Goal: Transaction & Acquisition: Obtain resource

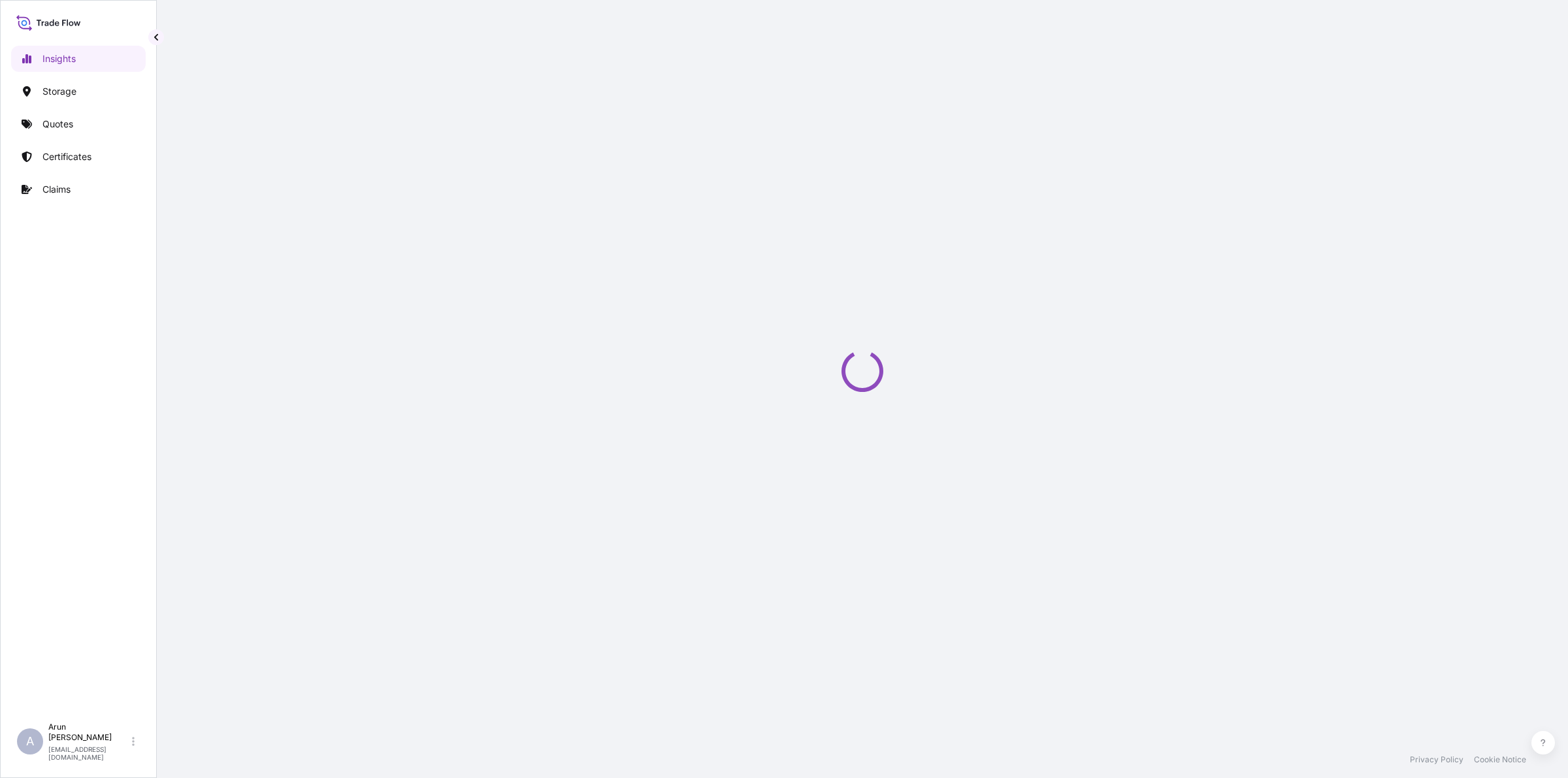
select select "2025"
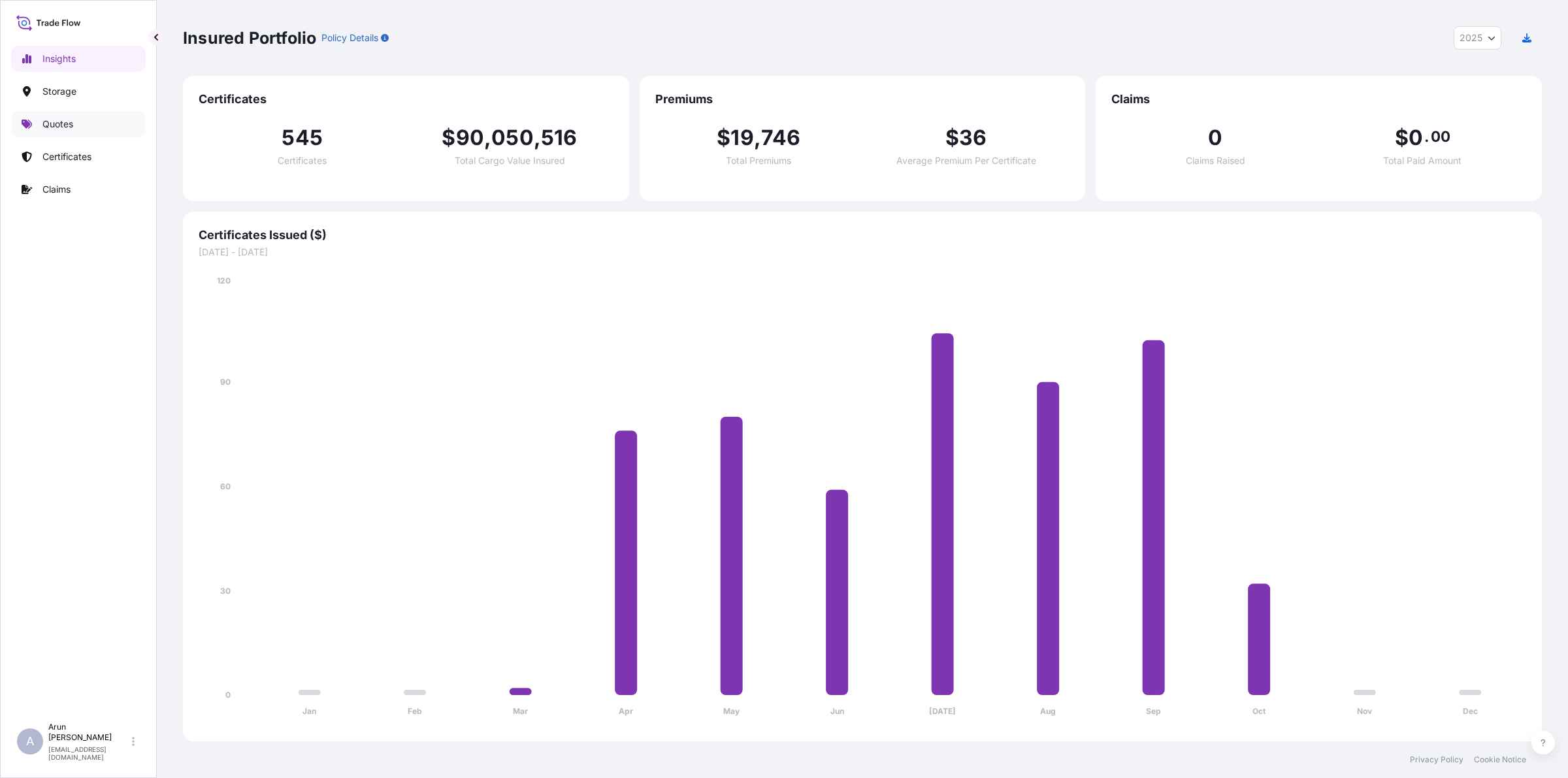
click at [63, 129] on p "Quotes" at bounding box center [58, 124] width 31 height 13
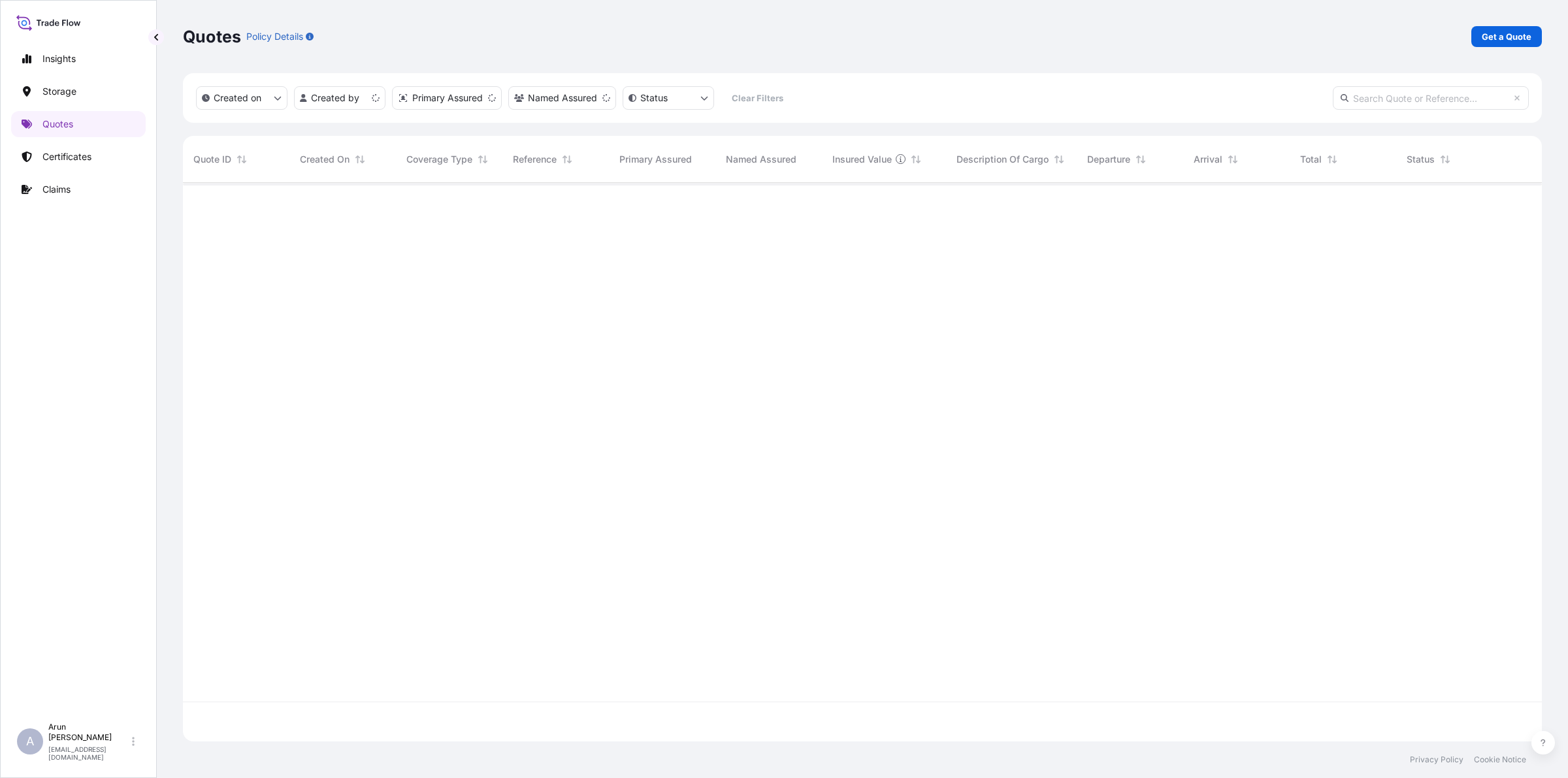
scroll to position [553, 1346]
click at [1484, 34] on p "Get a Quote" at bounding box center [1506, 36] width 49 height 13
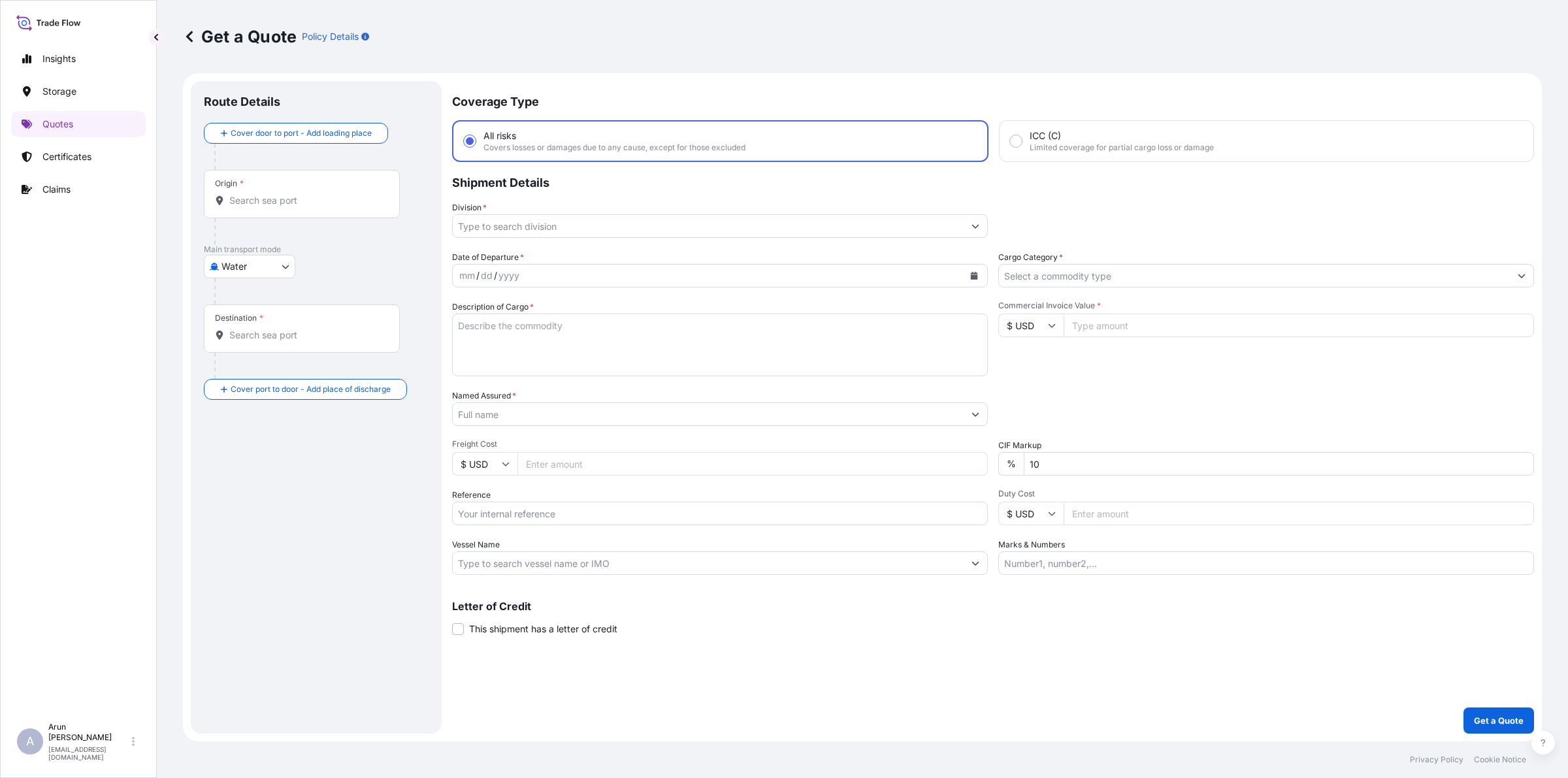
click at [281, 269] on body "Insights Storage Quotes Certificates Claims A [PERSON_NAME] [PERSON_NAME][EMAIL…" at bounding box center [784, 389] width 1568 height 778
click at [240, 349] on span "Inland" at bounding box center [242, 348] width 26 height 13
select select "Inland"
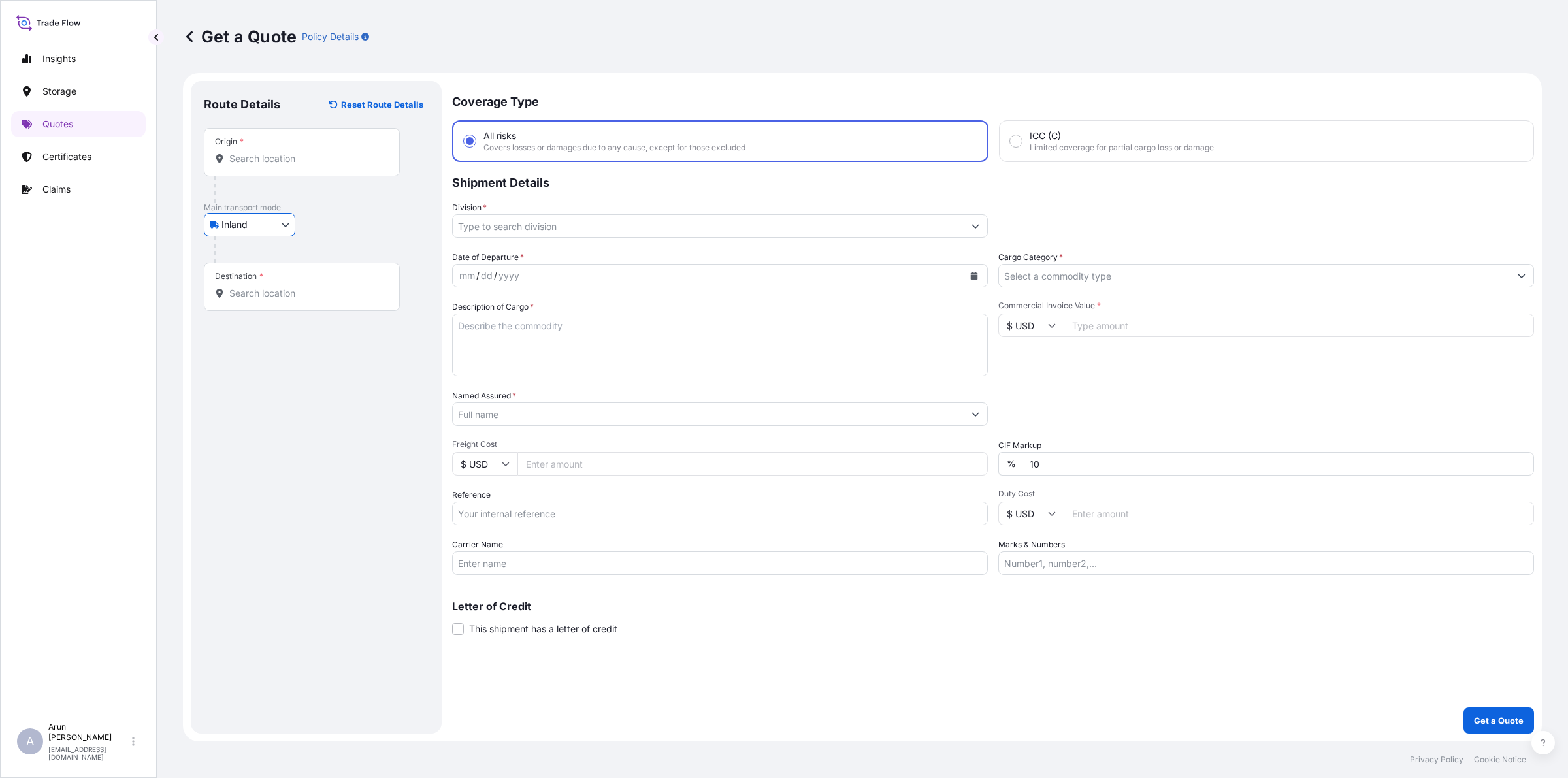
click at [250, 171] on div "Origin *" at bounding box center [302, 152] width 196 height 49
click at [250, 165] on input "Origin *" at bounding box center [306, 159] width 154 height 13
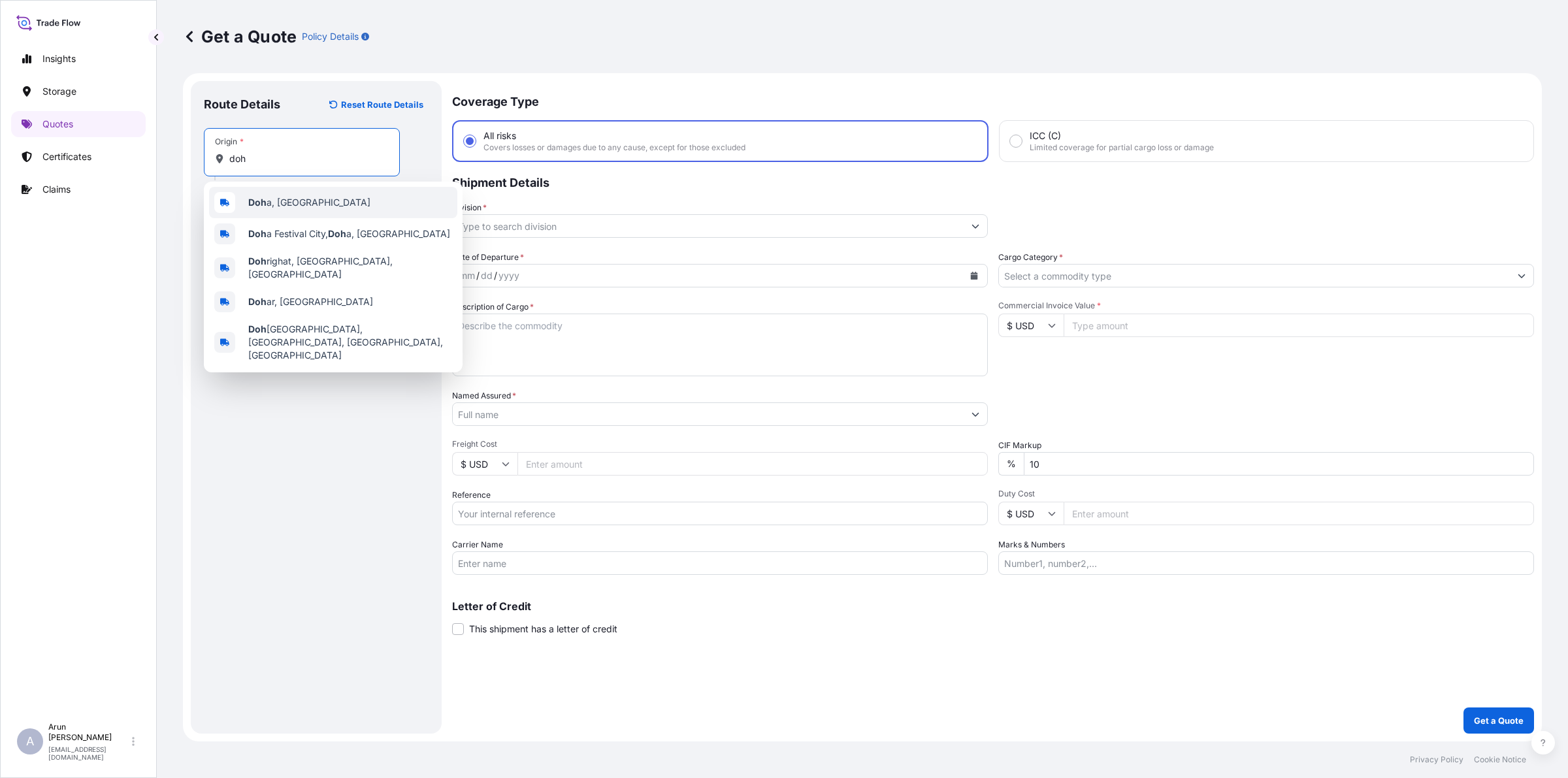
click at [295, 214] on div "Doh a, [GEOGRAPHIC_DATA]" at bounding box center [333, 203] width 248 height 31
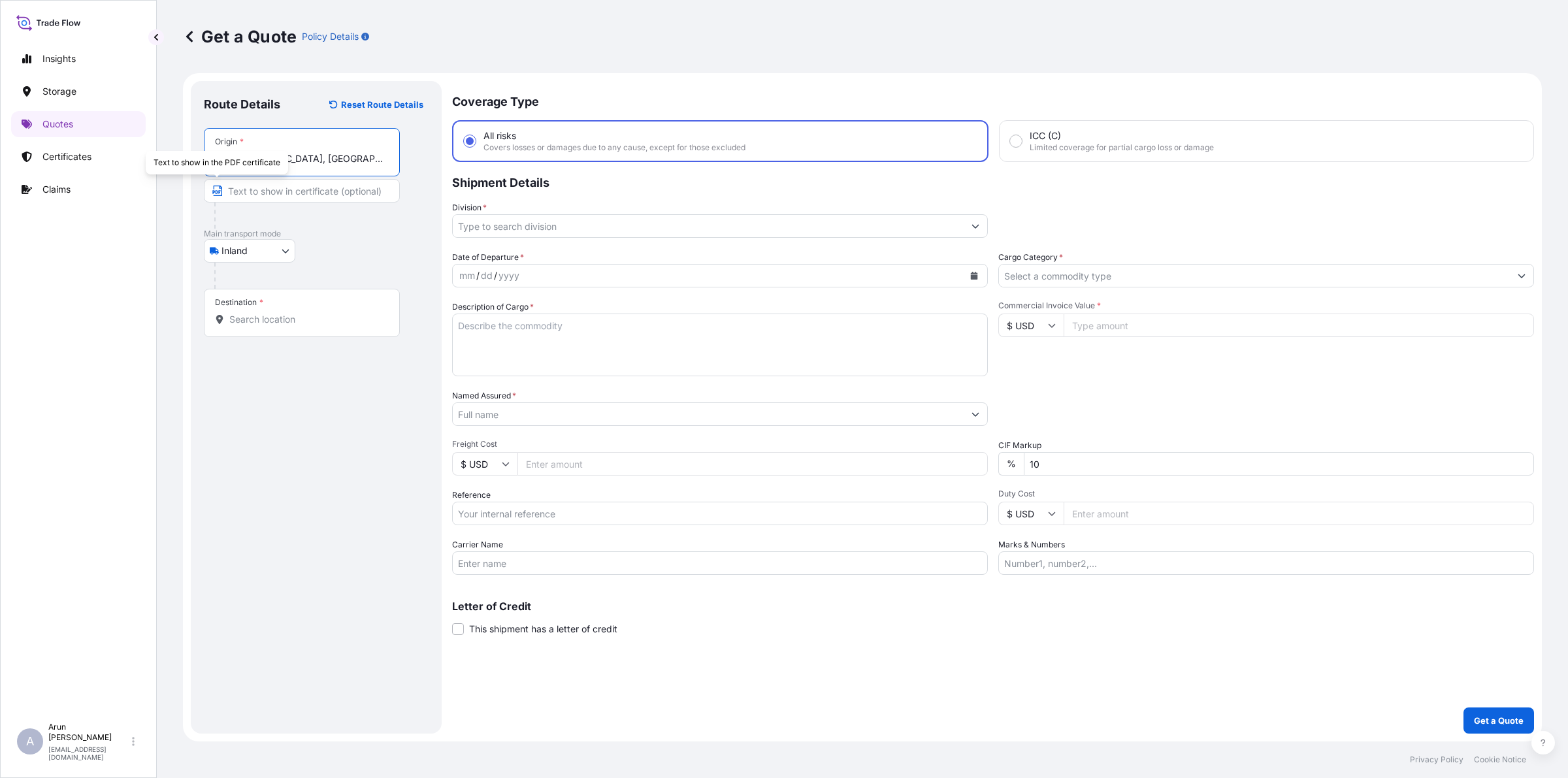
type input "[GEOGRAPHIC_DATA], [GEOGRAPHIC_DATA]"
click at [261, 190] on input "Text to appear on certificate" at bounding box center [302, 190] width 196 height 24
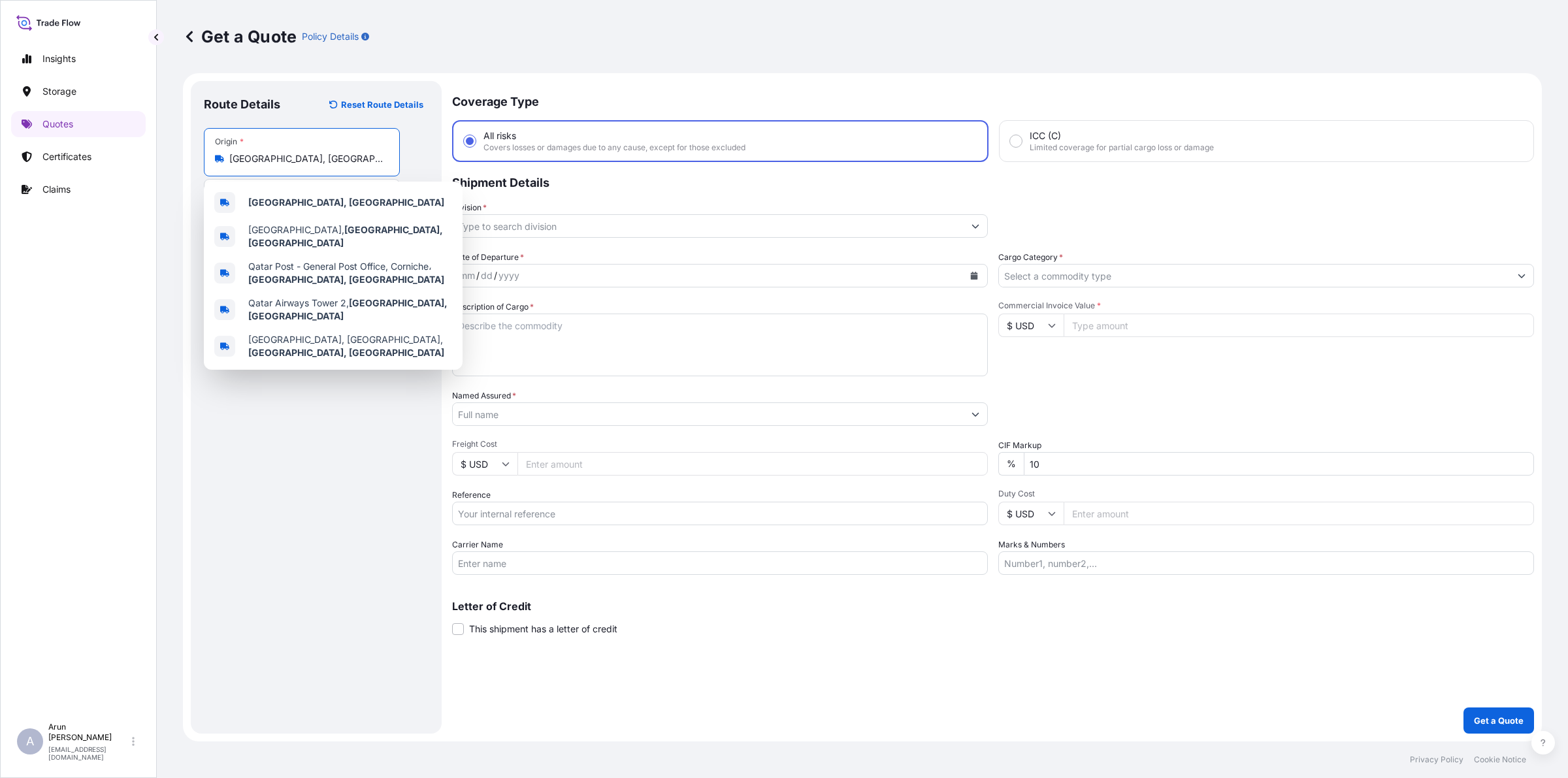
drag, startPoint x: 288, startPoint y: 156, endPoint x: 223, endPoint y: 170, distance: 66.5
click at [223, 170] on div "Origin * [GEOGRAPHIC_DATA], [GEOGRAPHIC_DATA]" at bounding box center [302, 152] width 196 height 49
click at [284, 194] on div "[GEOGRAPHIC_DATA], [GEOGRAPHIC_DATA]" at bounding box center [333, 203] width 248 height 31
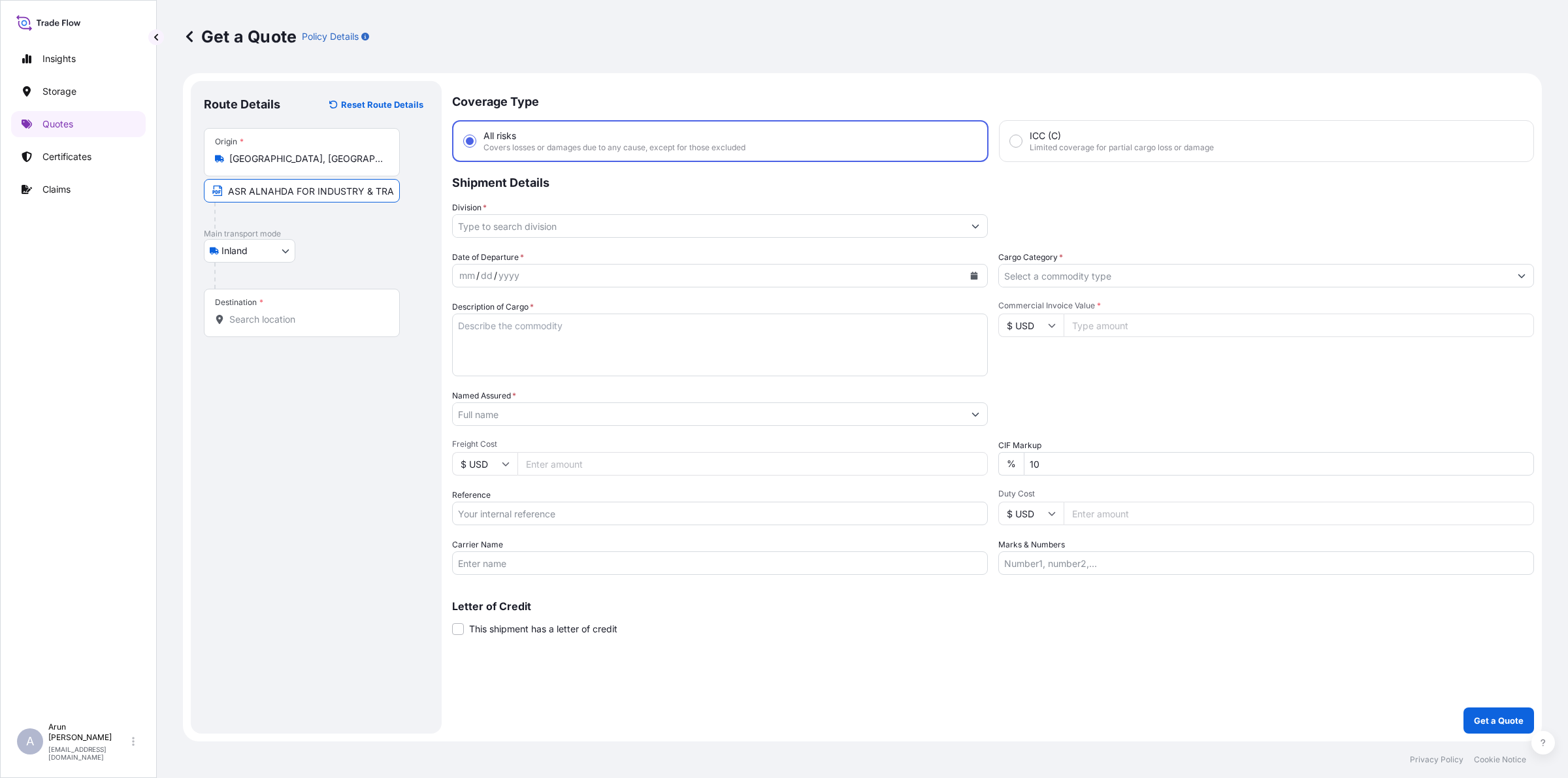
click at [368, 190] on input "ASR ALNAHDA FOR INDUSTRY & TRADE CO." at bounding box center [302, 190] width 196 height 24
paste input "[GEOGRAPHIC_DATA], [GEOGRAPHIC_DATA]"
type input "ASR ALNAHDA FOR INDUSTRY & TRADE CO., [GEOGRAPHIC_DATA], [GEOGRAPHIC_DATA]"
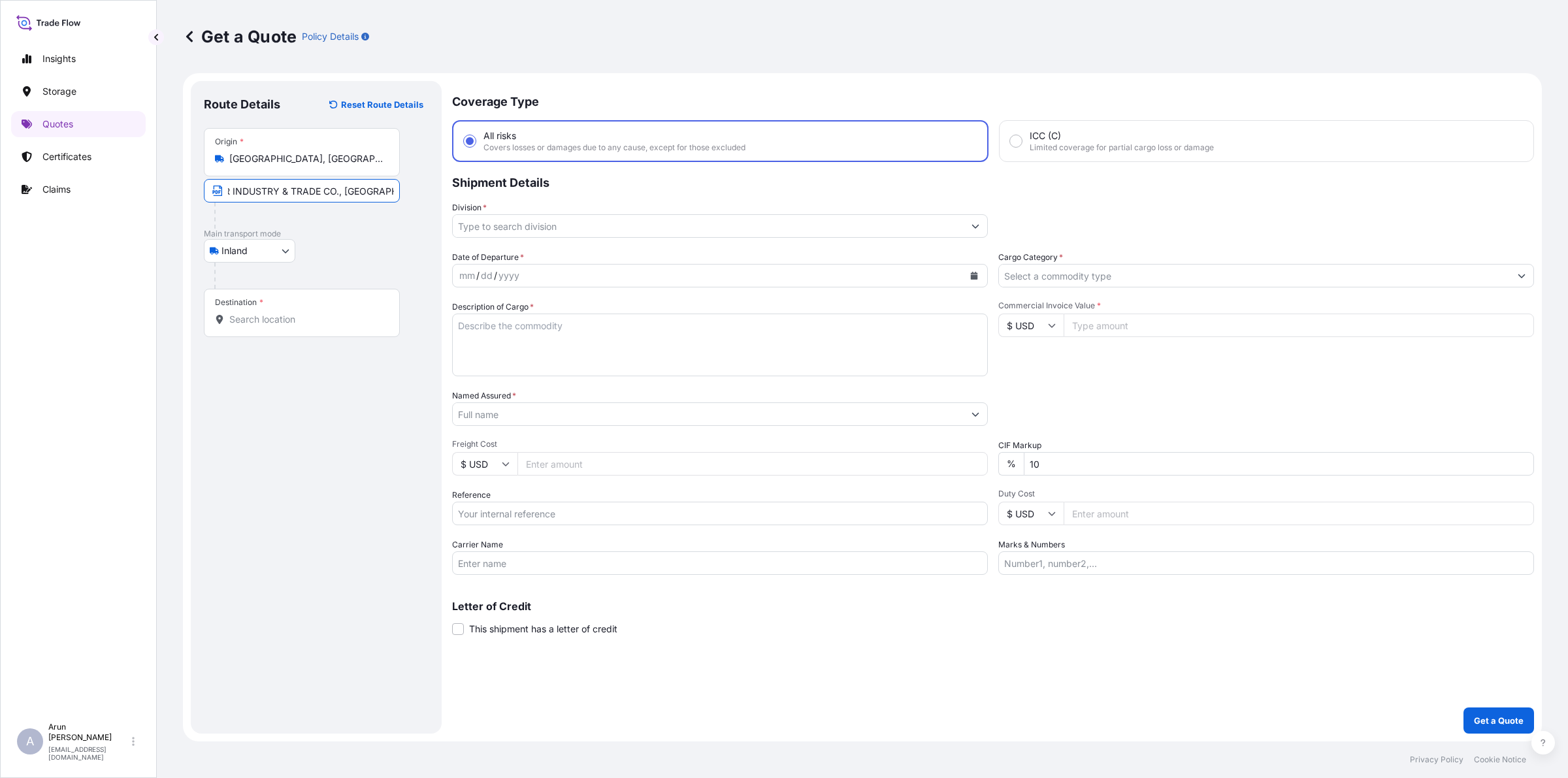
scroll to position [0, 0]
click at [291, 323] on input "Destination *" at bounding box center [306, 320] width 154 height 13
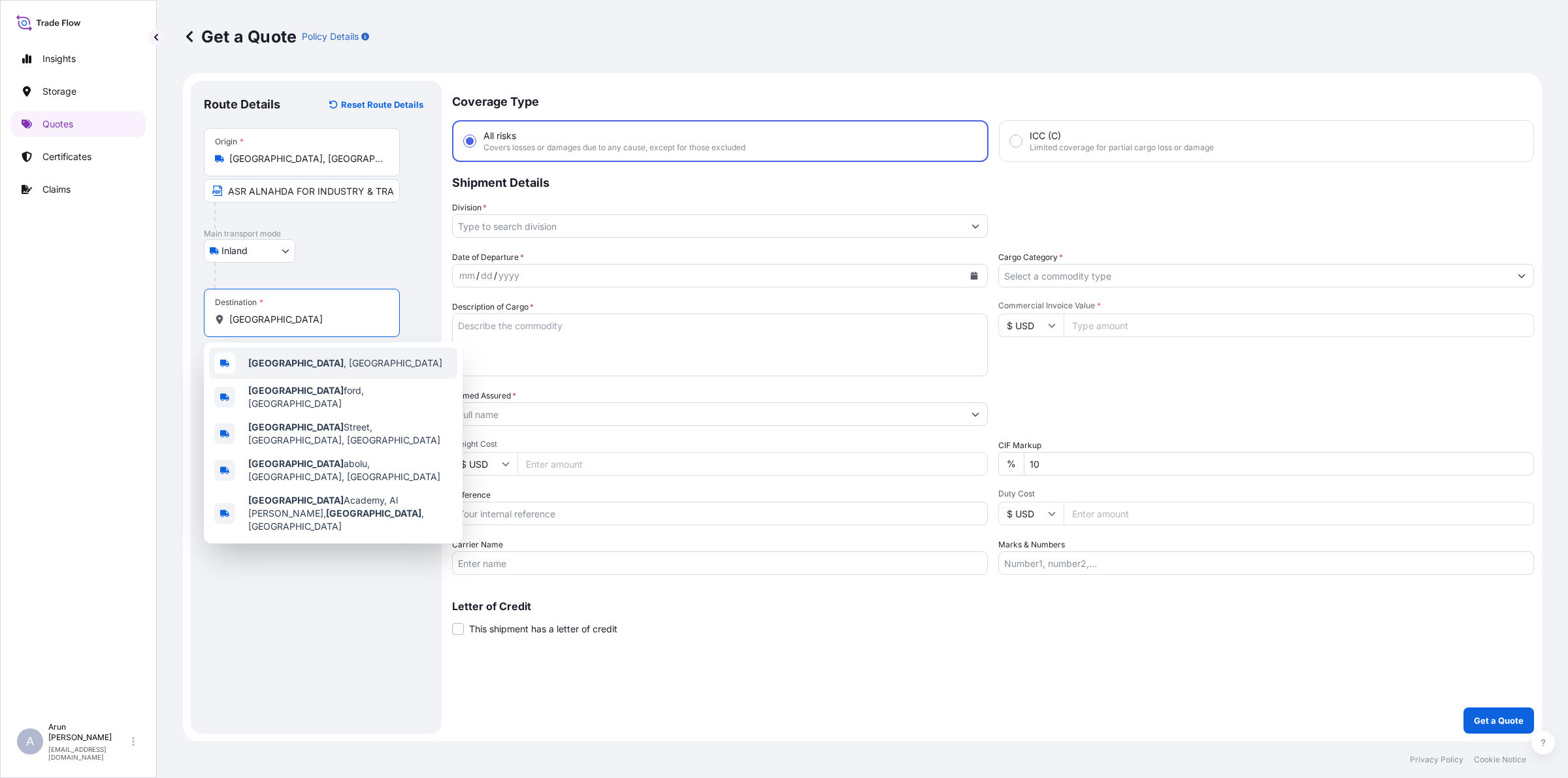
click at [275, 363] on b "[GEOGRAPHIC_DATA]" at bounding box center [296, 362] width 96 height 11
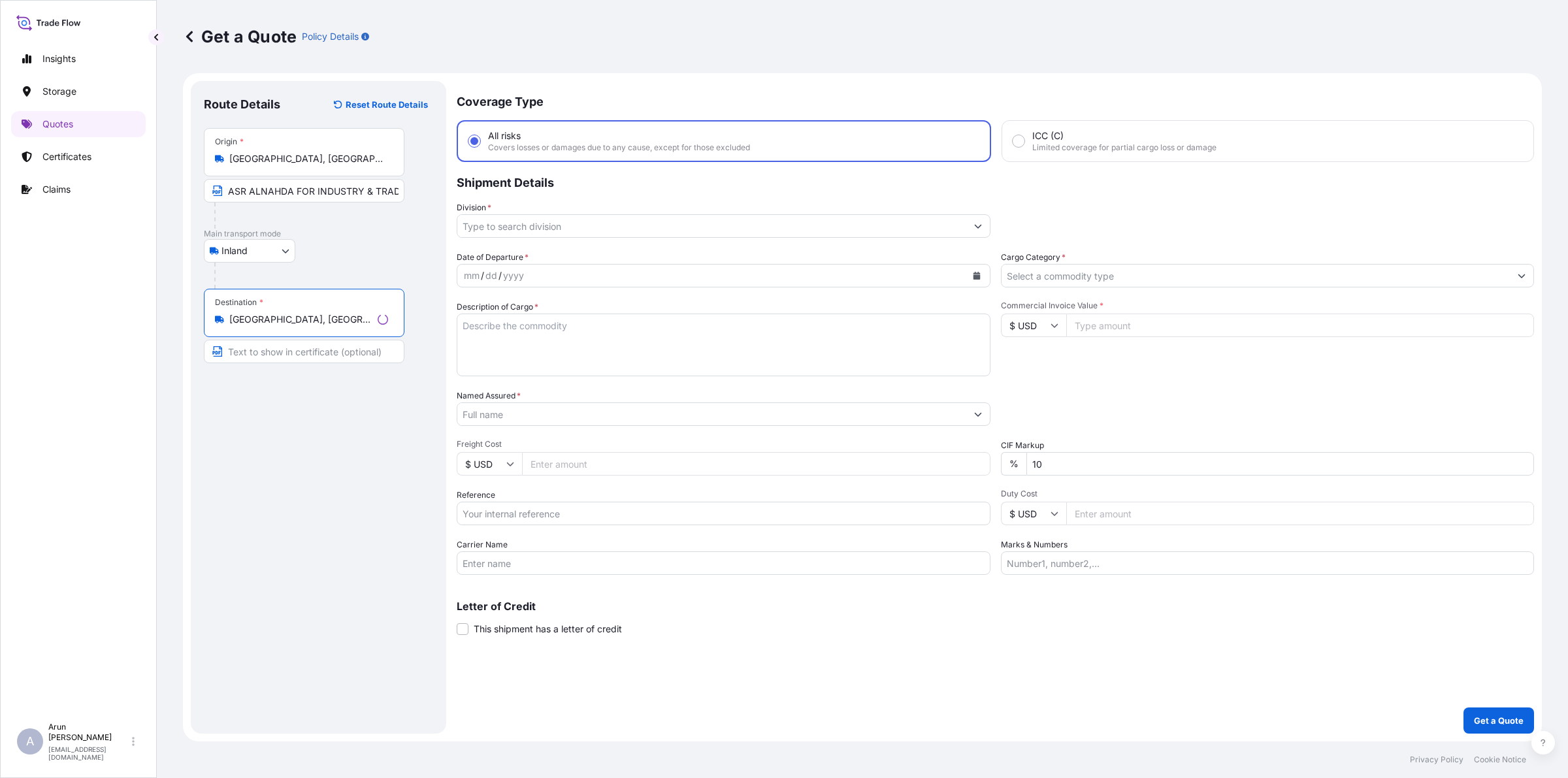
type input "[GEOGRAPHIC_DATA], [GEOGRAPHIC_DATA]"
click at [279, 349] on input "Text to appear on certificate" at bounding box center [302, 351] width 196 height 24
drag, startPoint x: 227, startPoint y: 197, endPoint x: 429, endPoint y: 204, distance: 202.1
click at [429, 204] on div "Route Details Reset Route Details Place of loading Road / Inland Road / Inland …" at bounding box center [316, 407] width 251 height 653
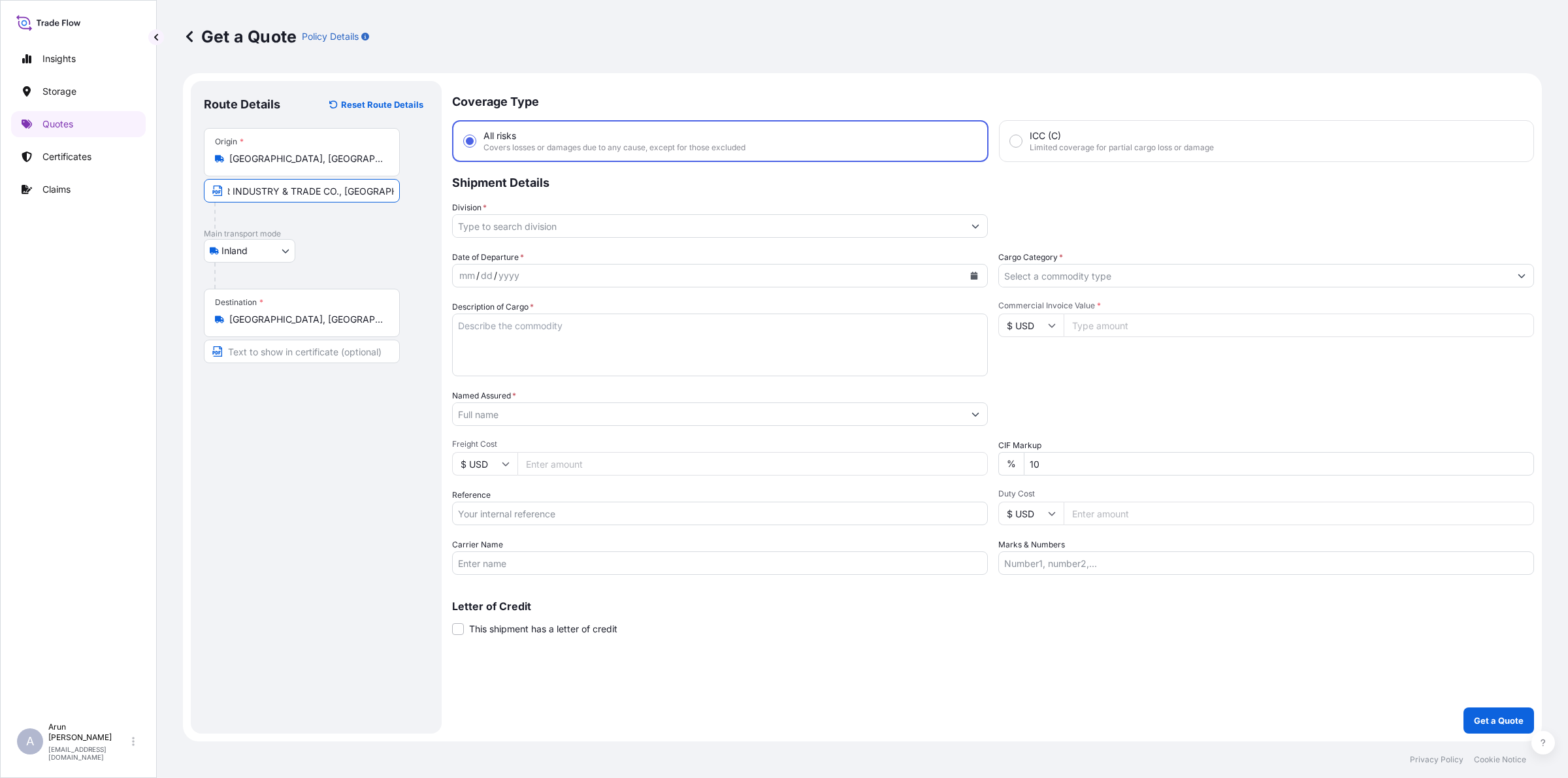
click at [341, 198] on input "ASR ALNAHDA FOR INDUSTRY & TRADE CO., [GEOGRAPHIC_DATA], [GEOGRAPHIC_DATA]" at bounding box center [302, 190] width 196 height 24
drag, startPoint x: 343, startPoint y: 194, endPoint x: 65, endPoint y: 269, distance: 287.9
click at [65, 269] on div "Insights Storage Quotes Certificates Claims A [PERSON_NAME] [PERSON_NAME][EMAIL…" at bounding box center [784, 389] width 1568 height 778
click at [250, 357] on input "Text to appear on certificate" at bounding box center [302, 351] width 196 height 24
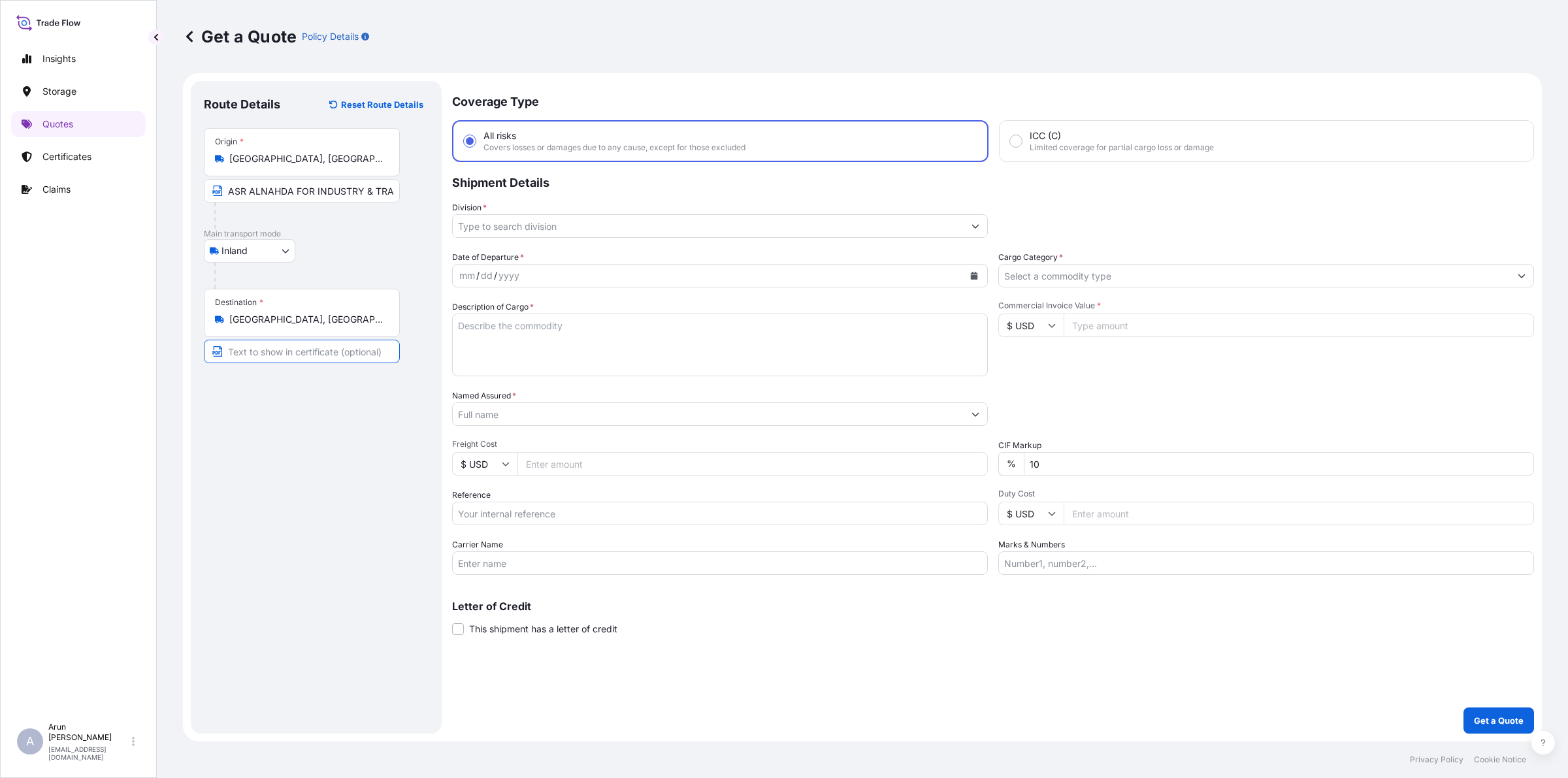
paste input "ASR ALNAHDA FOR INDUSTRY & TRADE CO.,"
type input "ASR ALNAHDA FOR INDUSTRY & TRADE CO., [GEOGRAPHIC_DATA], [GEOGRAPHIC_DATA]"
click at [348, 354] on input "ASR ALNAHDA FOR INDUSTRY & TRADE CO., [GEOGRAPHIC_DATA], [GEOGRAPHIC_DATA]" at bounding box center [302, 351] width 196 height 24
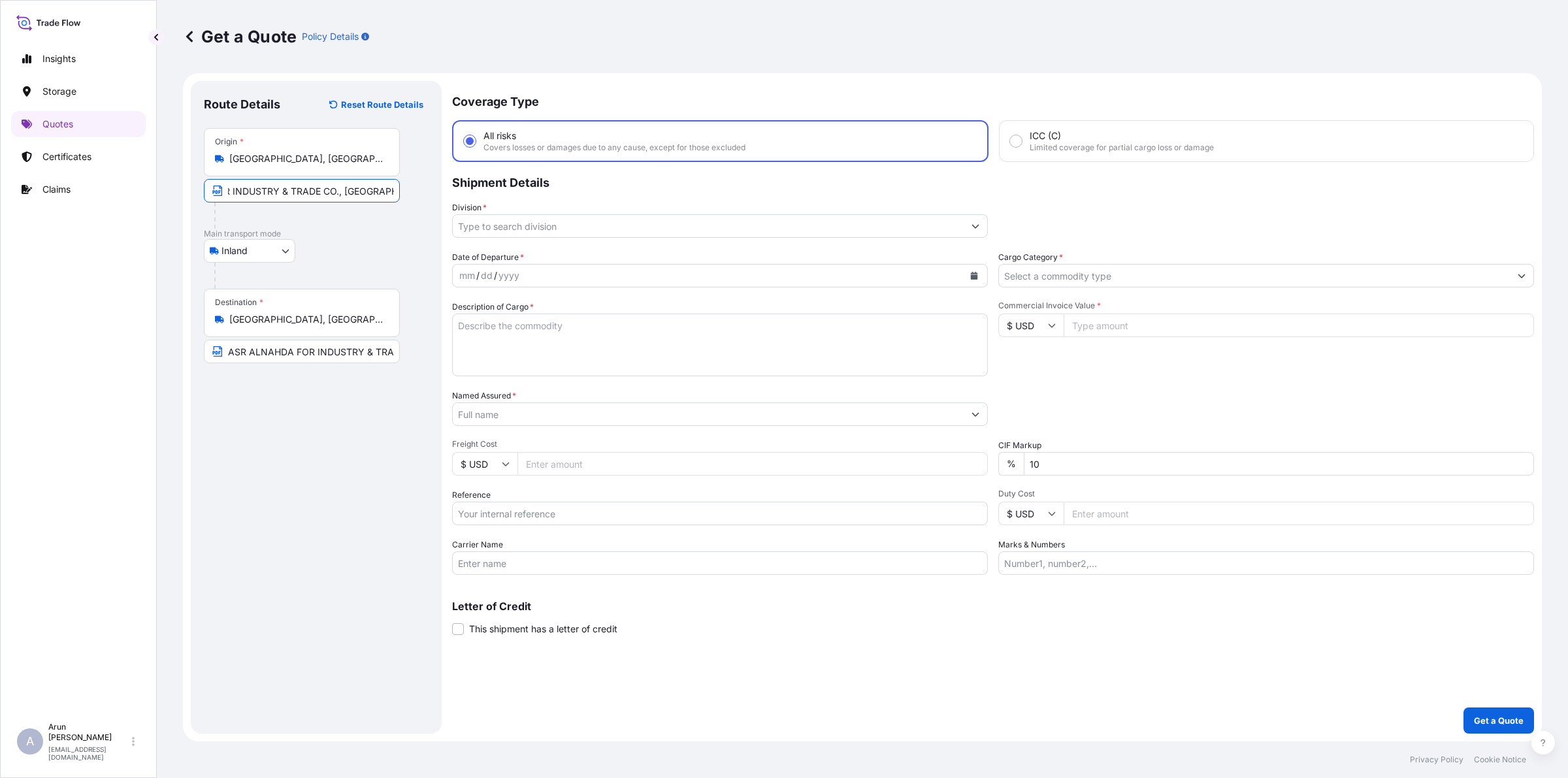
drag, startPoint x: 228, startPoint y: 188, endPoint x: 523, endPoint y: 220, distance: 296.7
click at [523, 220] on form "Route Details Reset Route Details Place of loading Road / Inland Road / Inland …" at bounding box center [862, 407] width 1359 height 668
type input "QATAR ALUMINIUM LIMITED COMPANY,MESAIEED, [GEOGRAPHIC_DATA], [GEOGRAPHIC_DATA]."
click at [369, 190] on input "QATAR ALUMINIUM LIMITED COMPANY,MESAIEED, [GEOGRAPHIC_DATA], [GEOGRAPHIC_DATA]." at bounding box center [302, 190] width 196 height 24
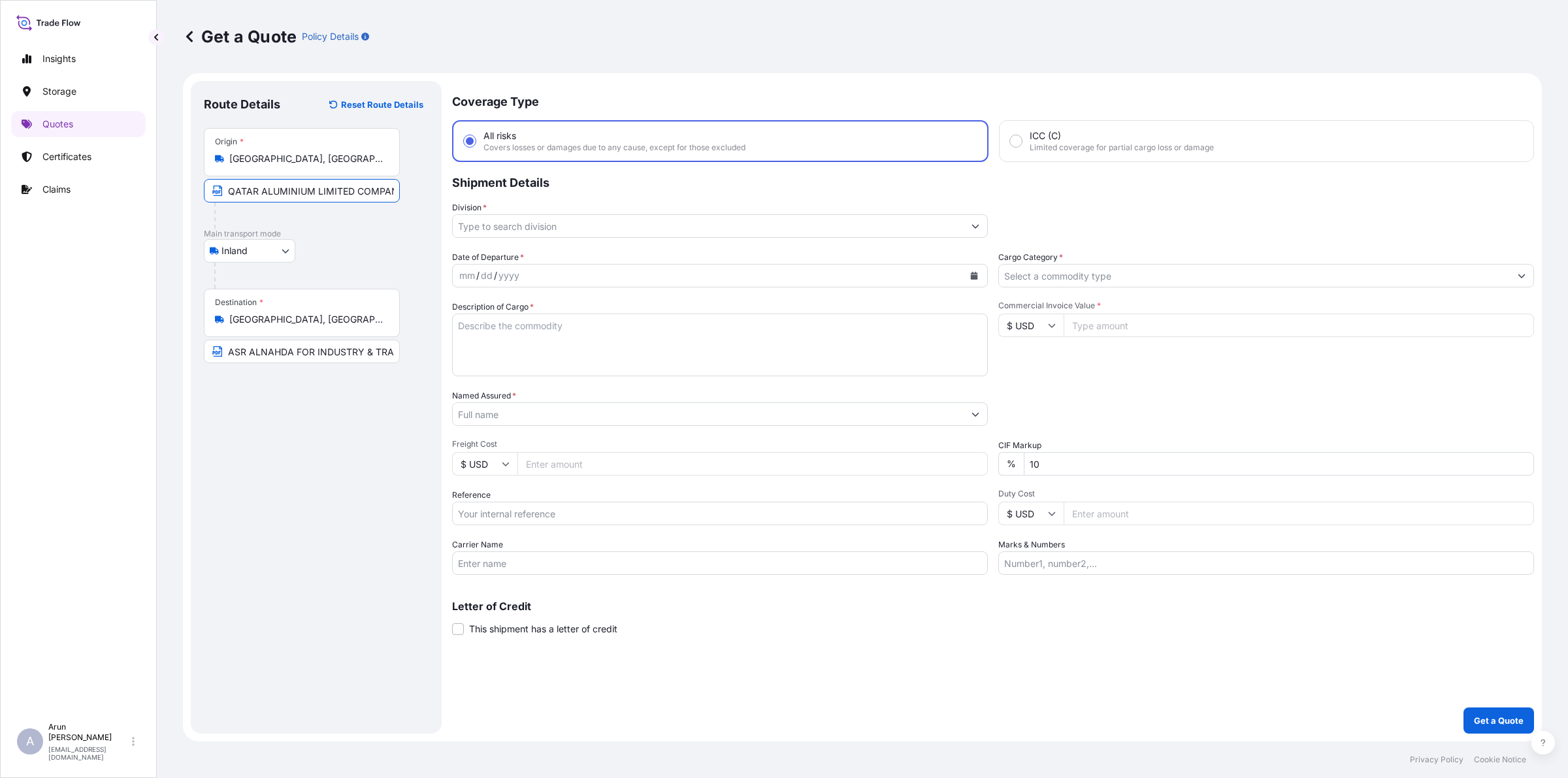
scroll to position [0, 124]
click at [481, 228] on input "Division *" at bounding box center [708, 226] width 511 height 24
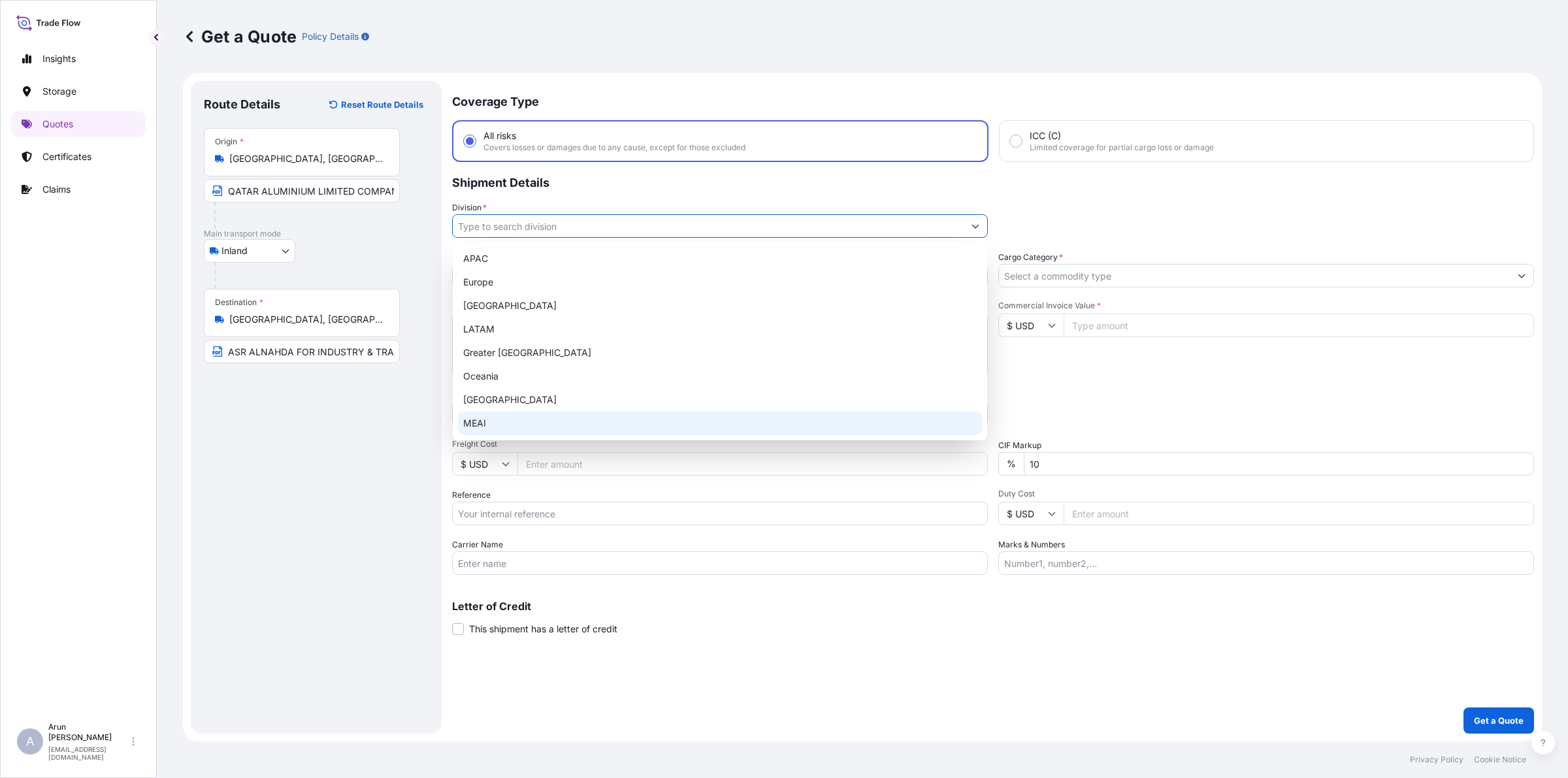
click at [488, 417] on div "MEAI" at bounding box center [719, 423] width 523 height 24
type input "MEAI"
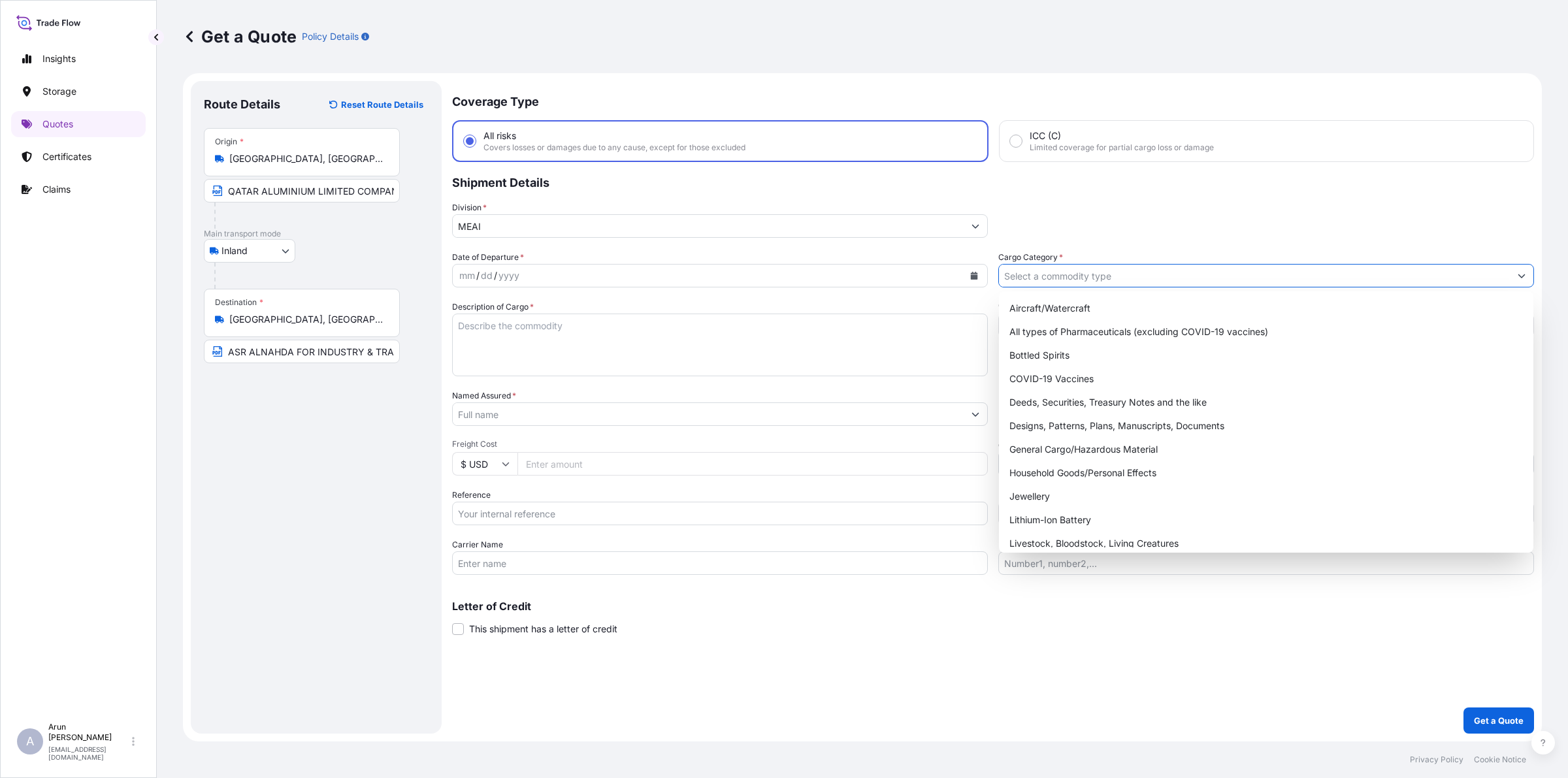
click at [1104, 279] on input "Cargo Category *" at bounding box center [1254, 275] width 511 height 24
click at [1073, 445] on div "General Cargo/Hazardous Material" at bounding box center [1265, 449] width 523 height 24
type input "General Cargo/Hazardous Material"
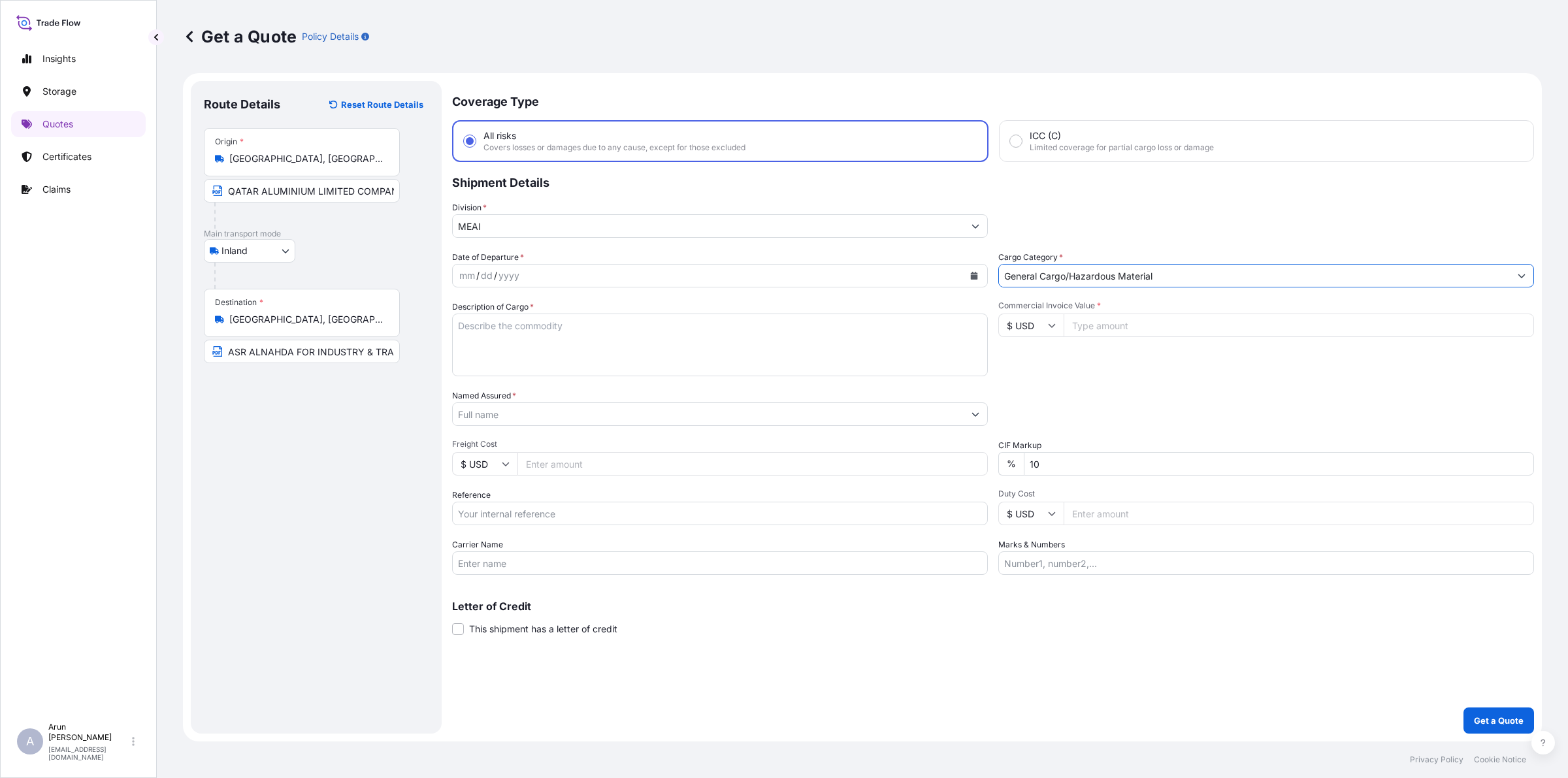
click at [972, 276] on icon "Calendar" at bounding box center [974, 276] width 7 height 8
click at [475, 405] on div "12" at bounding box center [475, 410] width 24 height 24
click at [566, 336] on textarea "Description of Cargo *" at bounding box center [720, 344] width 536 height 63
click at [536, 335] on textarea "ALUMINIUM LOGS(BILLETS)" at bounding box center [720, 344] width 536 height 63
type textarea "ALUMINIUM LOGS (BILLETS)"
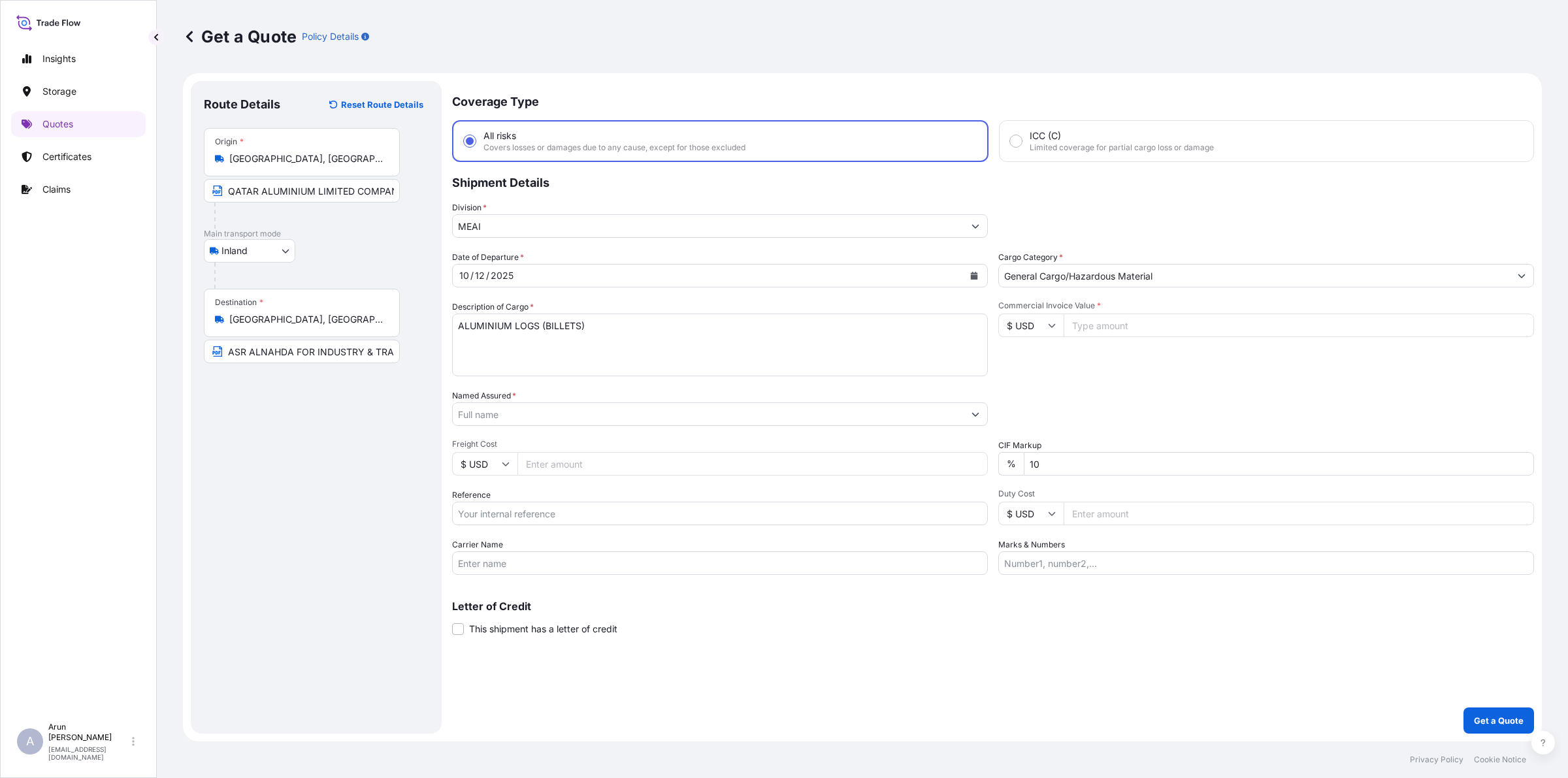
click at [549, 399] on div "Named Assured *" at bounding box center [720, 407] width 536 height 36
click at [547, 417] on input "Named Assured *" at bounding box center [708, 414] width 511 height 24
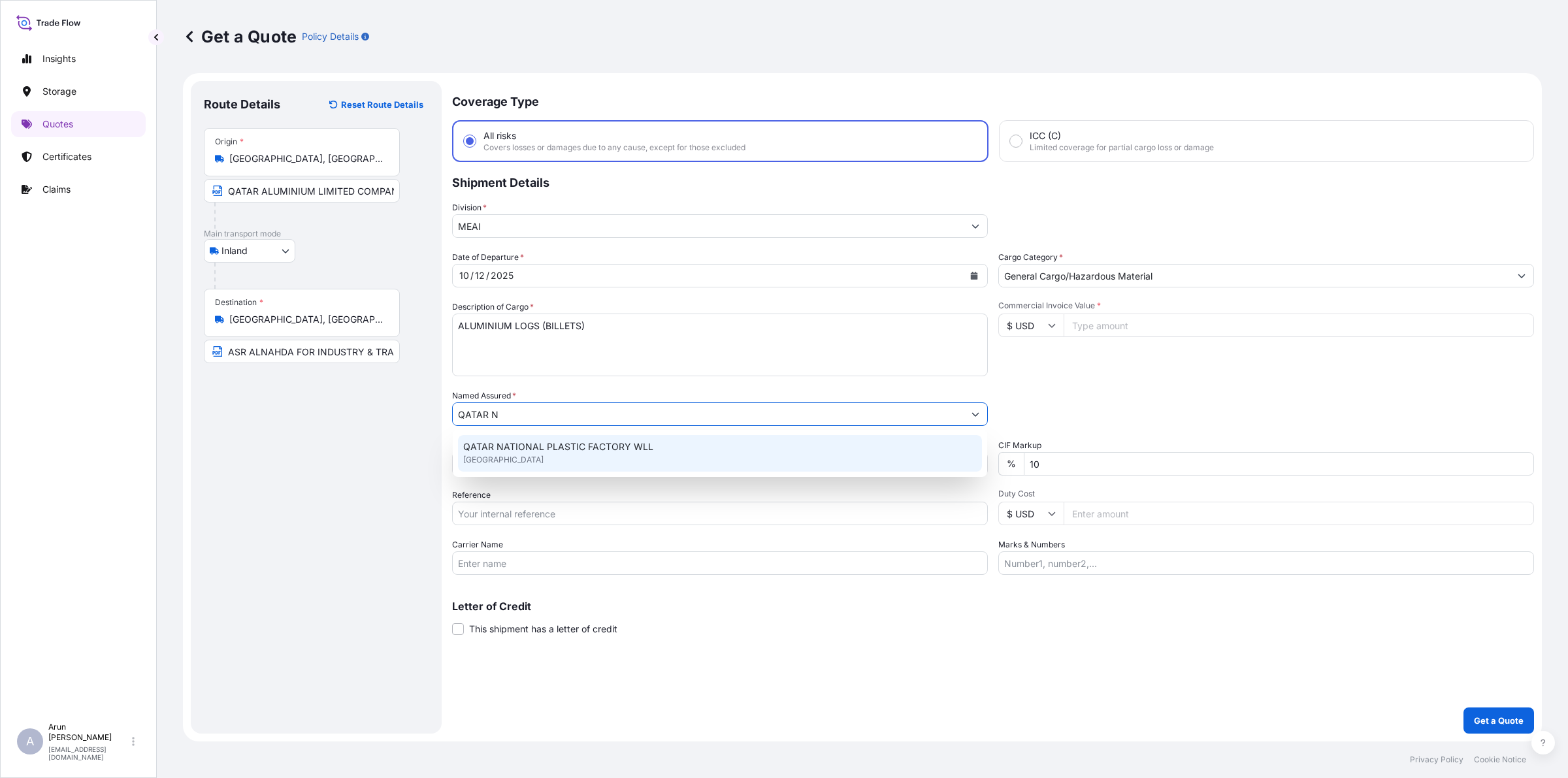
drag, startPoint x: 490, startPoint y: 414, endPoint x: 508, endPoint y: 418, distance: 18.4
click at [508, 418] on input "QATAR N" at bounding box center [708, 414] width 511 height 24
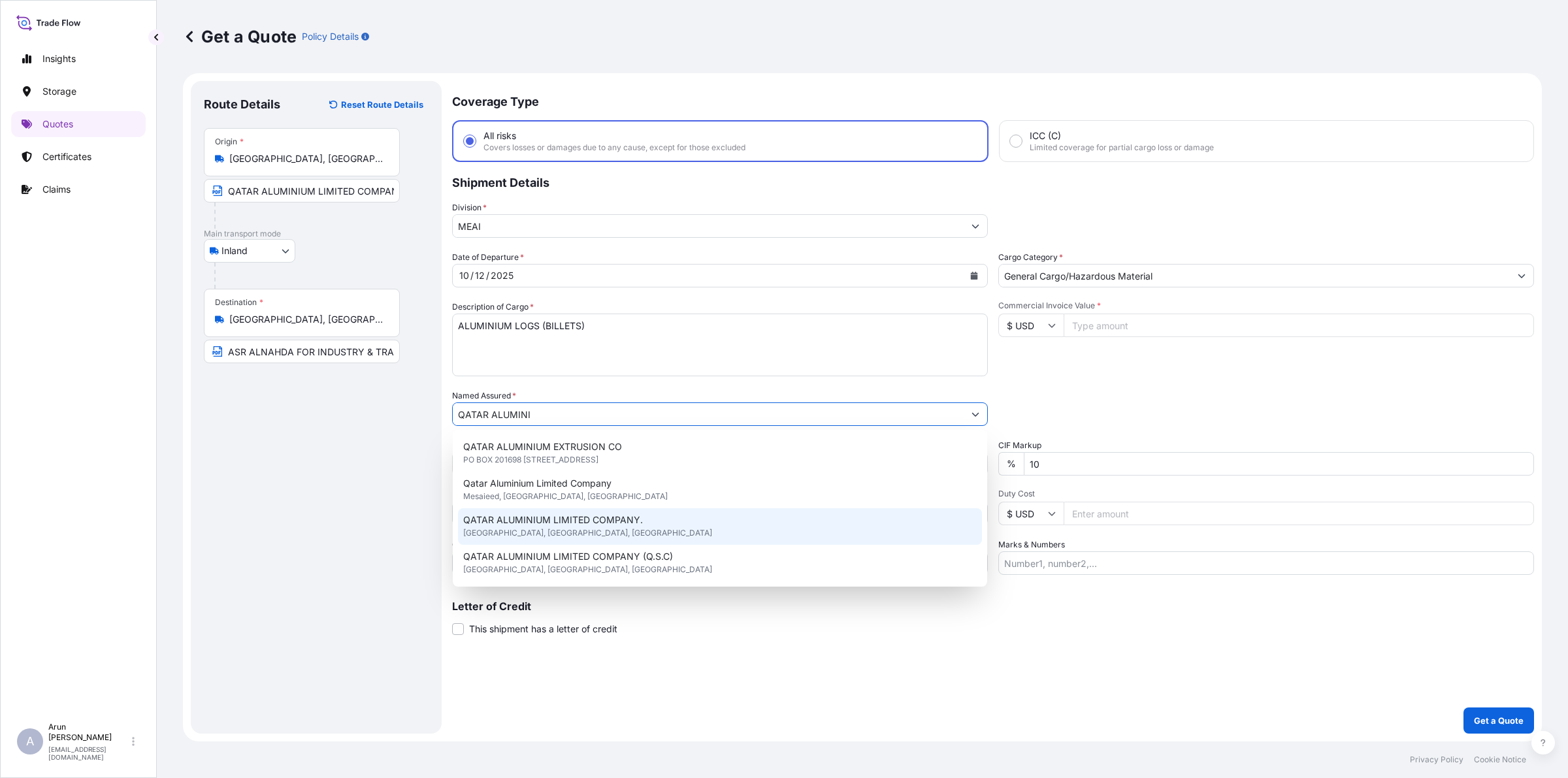
click at [541, 523] on span "QATAR ALUMINIUM LIMITED COMPANY." at bounding box center [553, 520] width 180 height 13
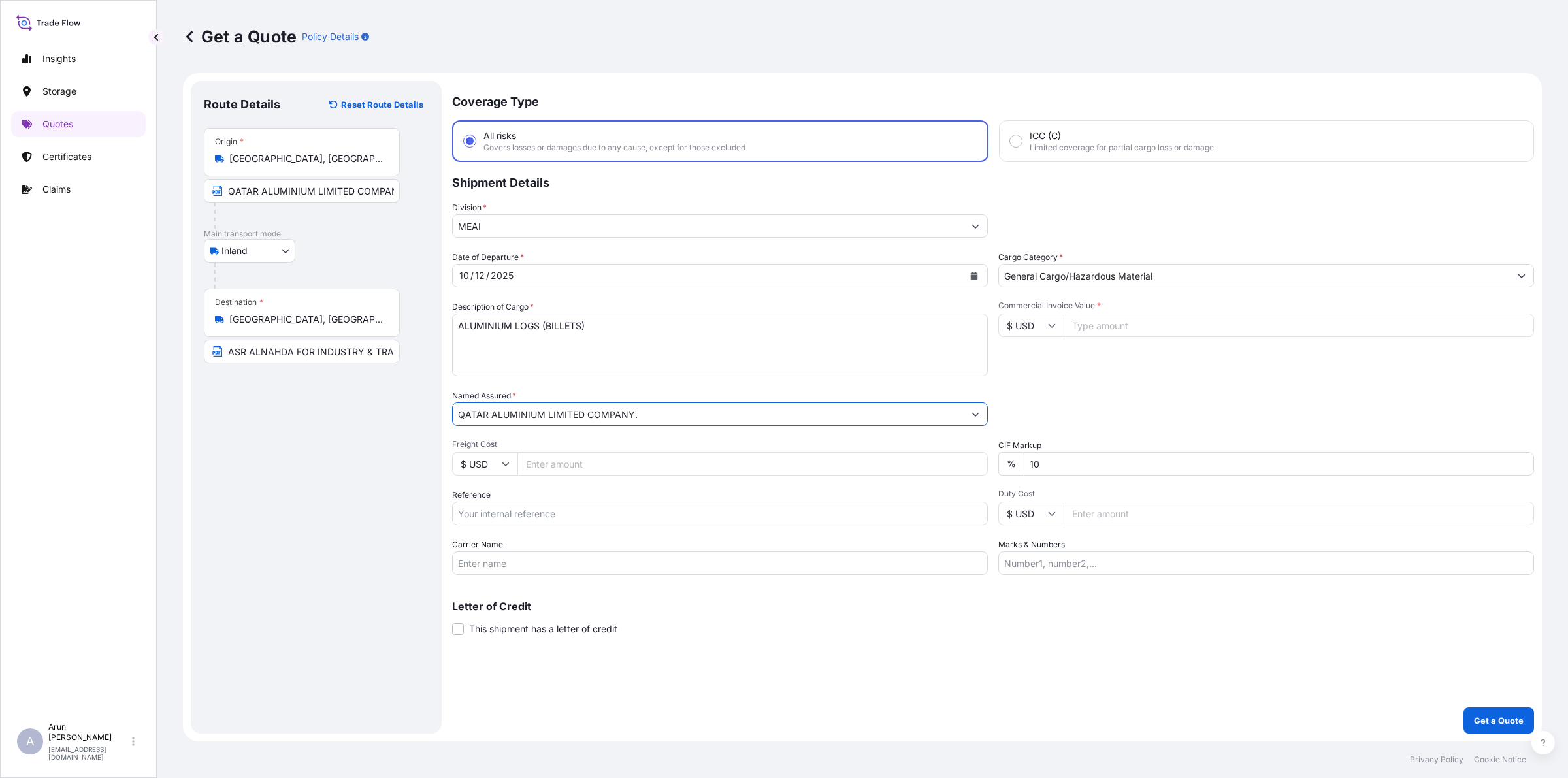
type input "QATAR ALUMINIUM LIMITED COMPANY."
click at [539, 467] on input "Freight Cost" at bounding box center [753, 463] width 470 height 24
type input "4930"
click at [513, 518] on input "Reference" at bounding box center [720, 513] width 536 height 24
type input "QA1001046161"
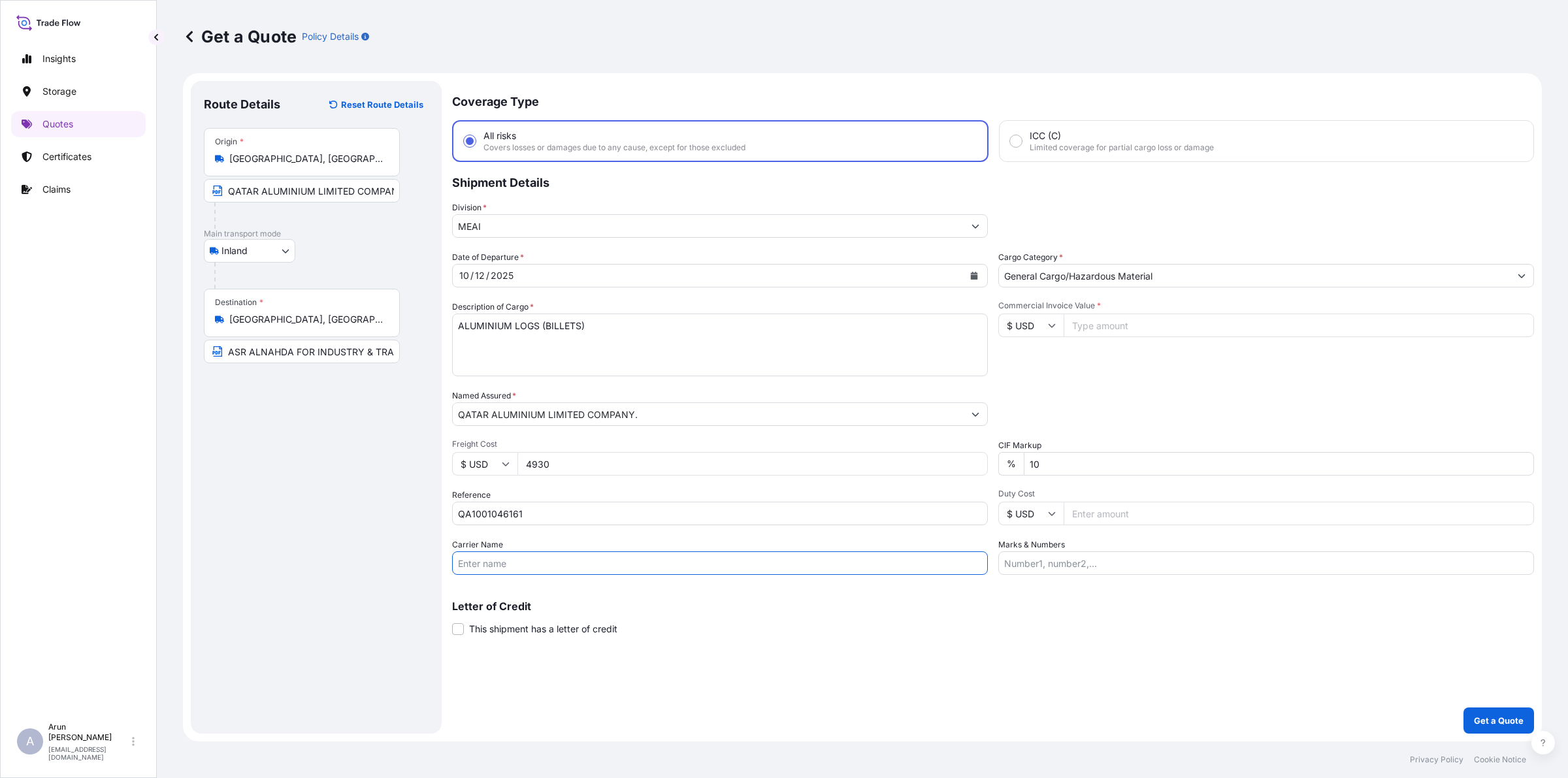
click at [508, 560] on input "Carrier Name" at bounding box center [720, 563] width 536 height 24
type input "BY TRUCK"
click at [1173, 330] on input "Commercial Invoice Value *" at bounding box center [1298, 325] width 470 height 24
type input "142244.95"
drag, startPoint x: 1060, startPoint y: 464, endPoint x: 975, endPoint y: 480, distance: 86.5
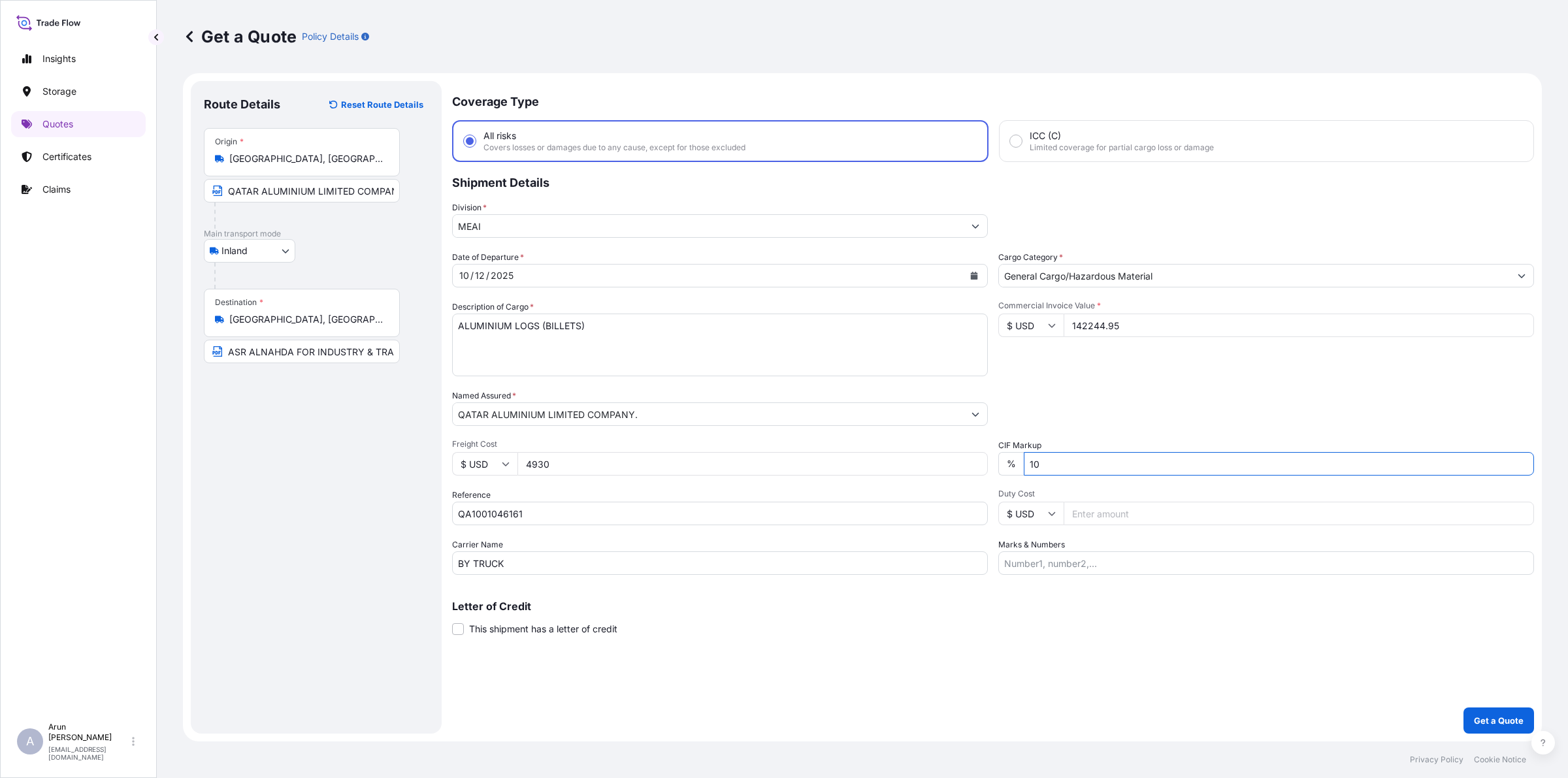
click at [975, 480] on div "Date of Departure * [DATE] Cargo Category * General Cargo/Hazardous Material De…" at bounding box center [993, 412] width 1082 height 324
type input "0"
click at [1029, 555] on input "Marks & Numbers" at bounding box center [1266, 563] width 536 height 24
click at [1160, 569] on input "INVOICE NUMBER: QAT/ALCR/25/572 DATE: [DATE]" at bounding box center [1266, 563] width 536 height 24
click at [1210, 562] on input "INVOICE NUMBER: QAT/ALCR/25/592 DATE: [DATE]" at bounding box center [1266, 563] width 536 height 24
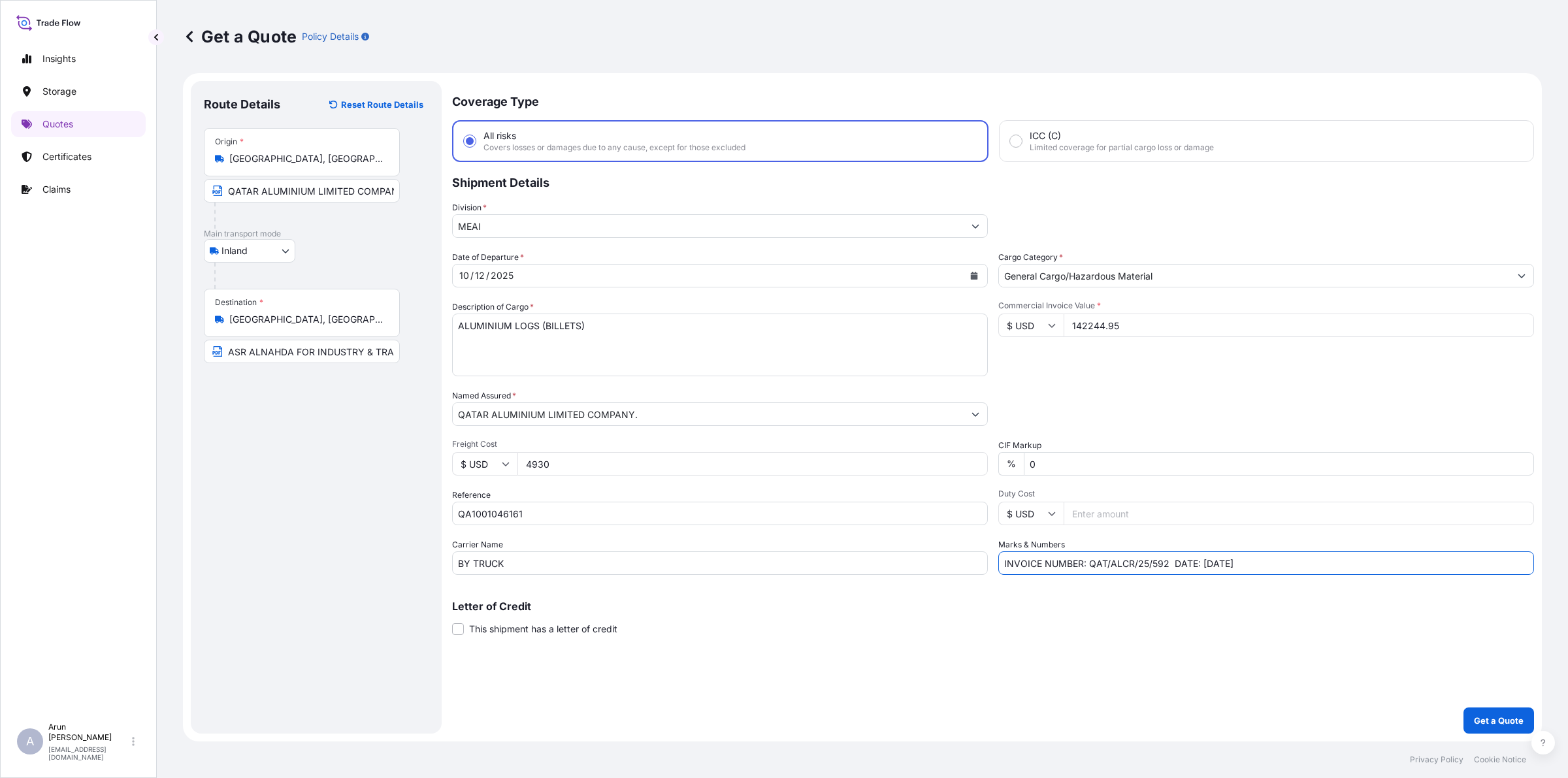
type input "INVOICE NUMBER: QAT/ALCR/25/592 DATE: [DATE]"
click at [1310, 546] on div "Marks & Numbers INVOICE NUMBER: QAT/ALCR/25/592 DATE: [DATE]" at bounding box center [1266, 556] width 536 height 36
click at [1290, 567] on input "INVOICE NUMBER: QAT/ALCR/25/592 DATE: [DATE]" at bounding box center [1266, 563] width 536 height 24
click at [1500, 722] on p "Get a Quote" at bounding box center [1499, 720] width 49 height 13
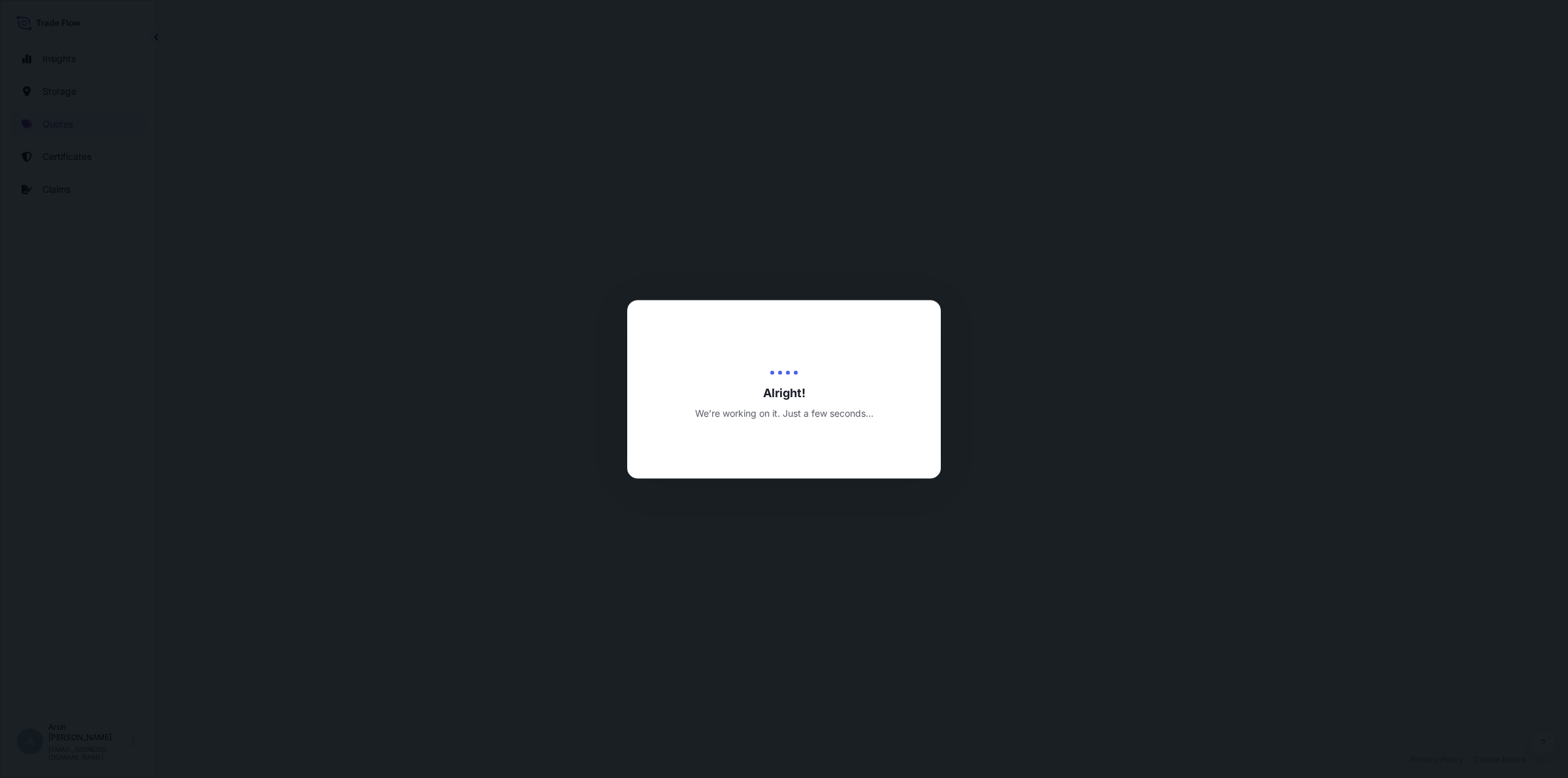
select select "Inland"
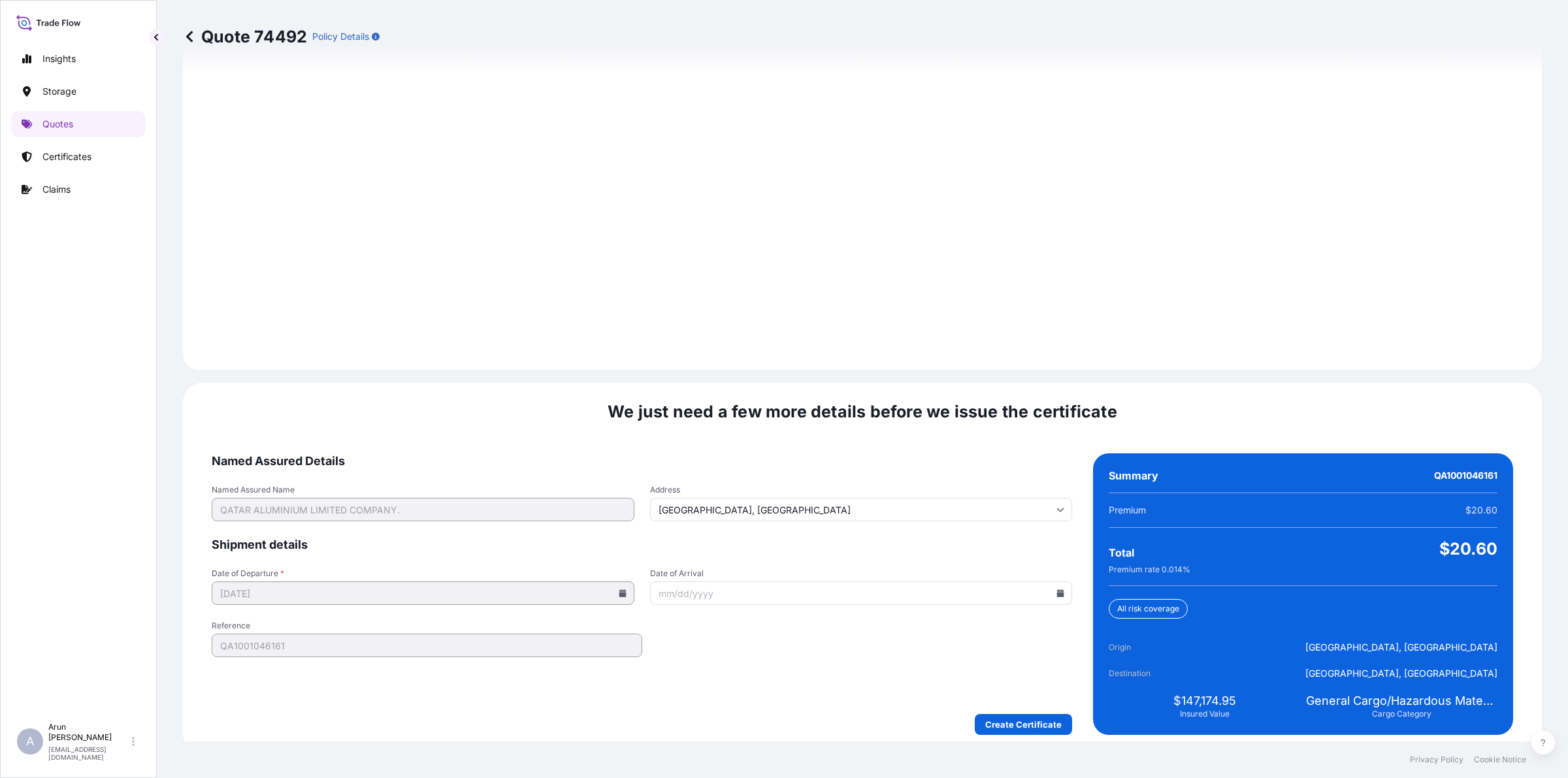
scroll to position [1695, 0]
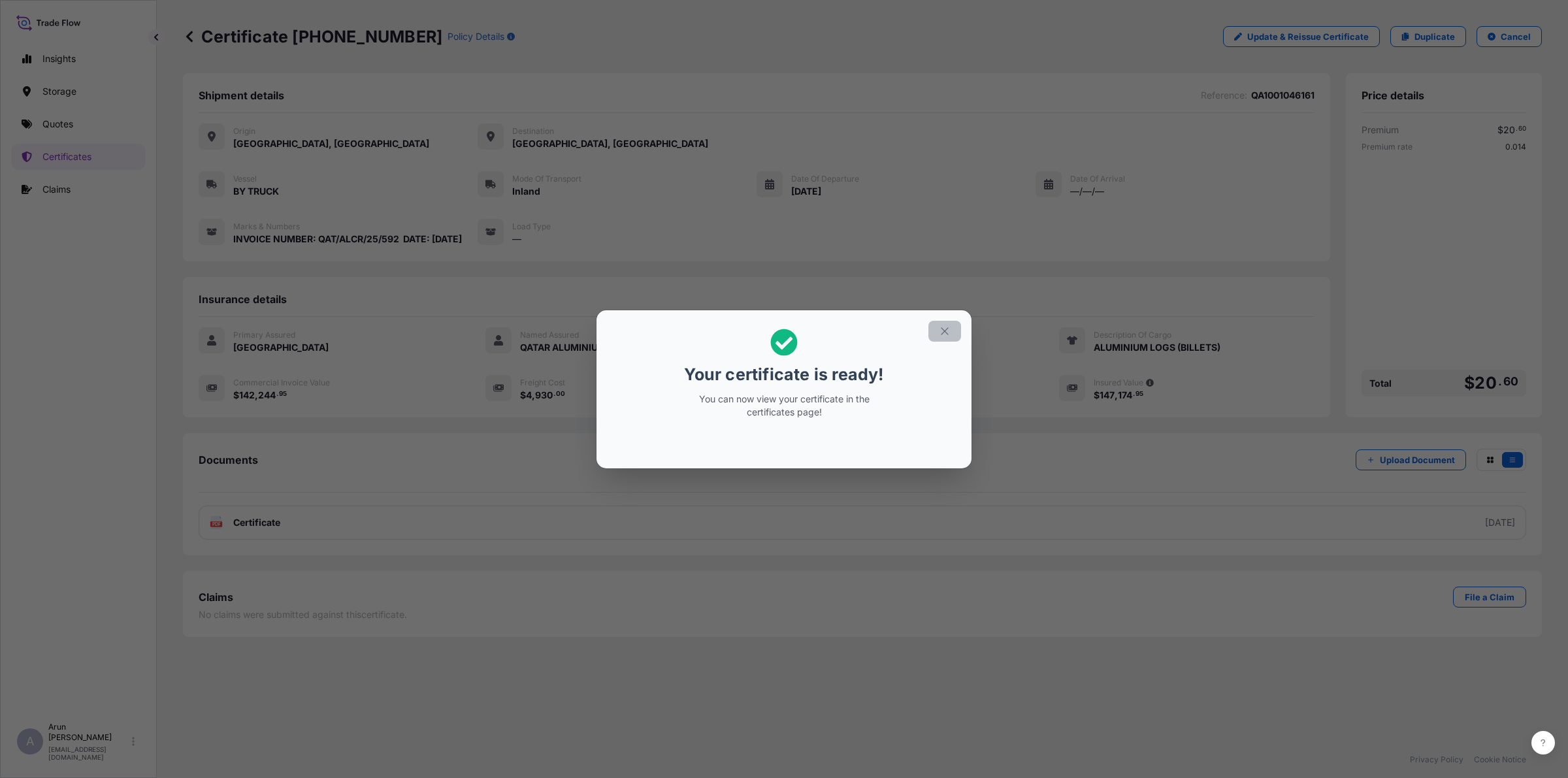
click at [942, 336] on icon "button" at bounding box center [945, 331] width 12 height 12
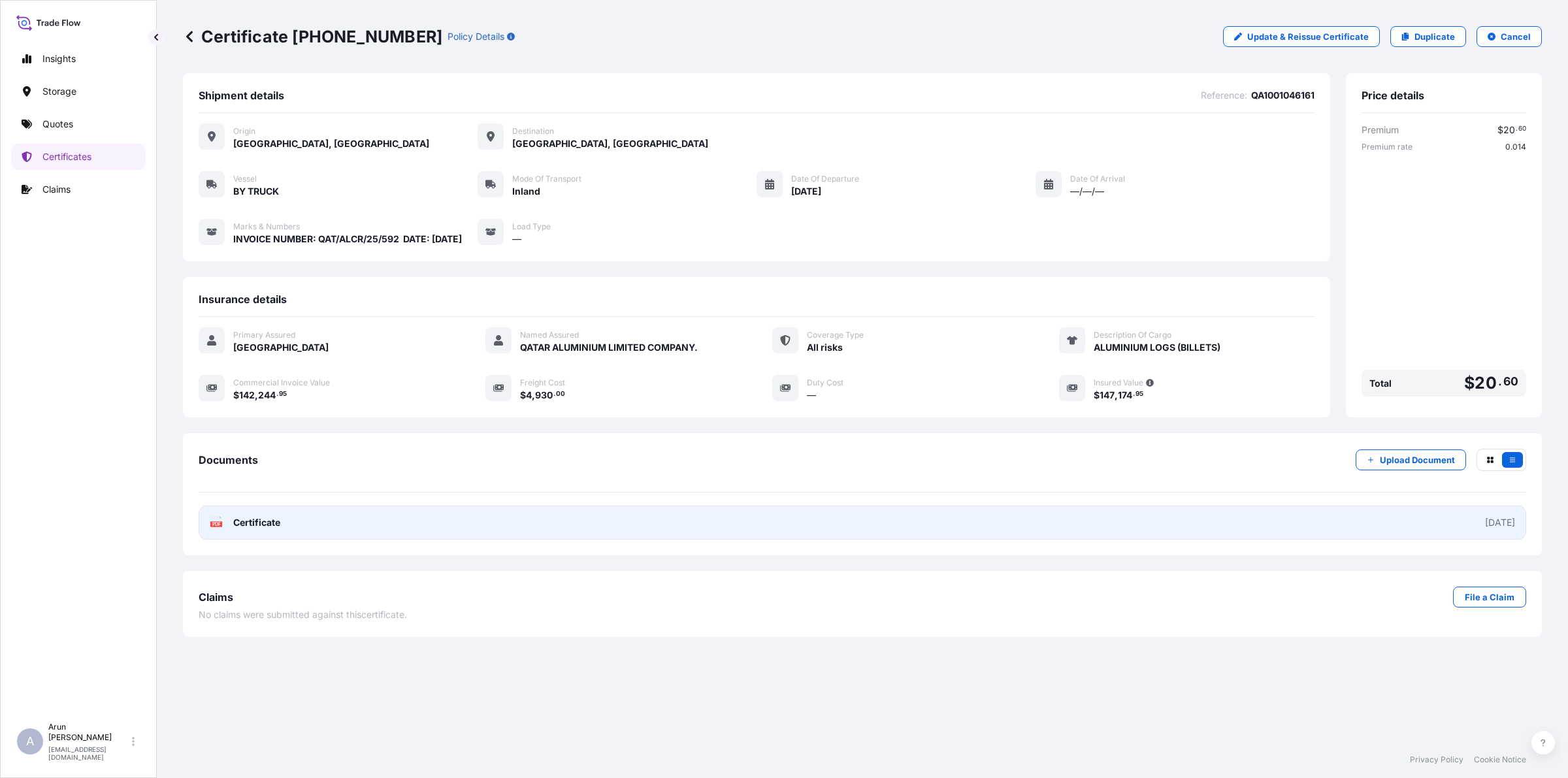
click at [240, 529] on span "Certificate" at bounding box center [256, 523] width 47 height 13
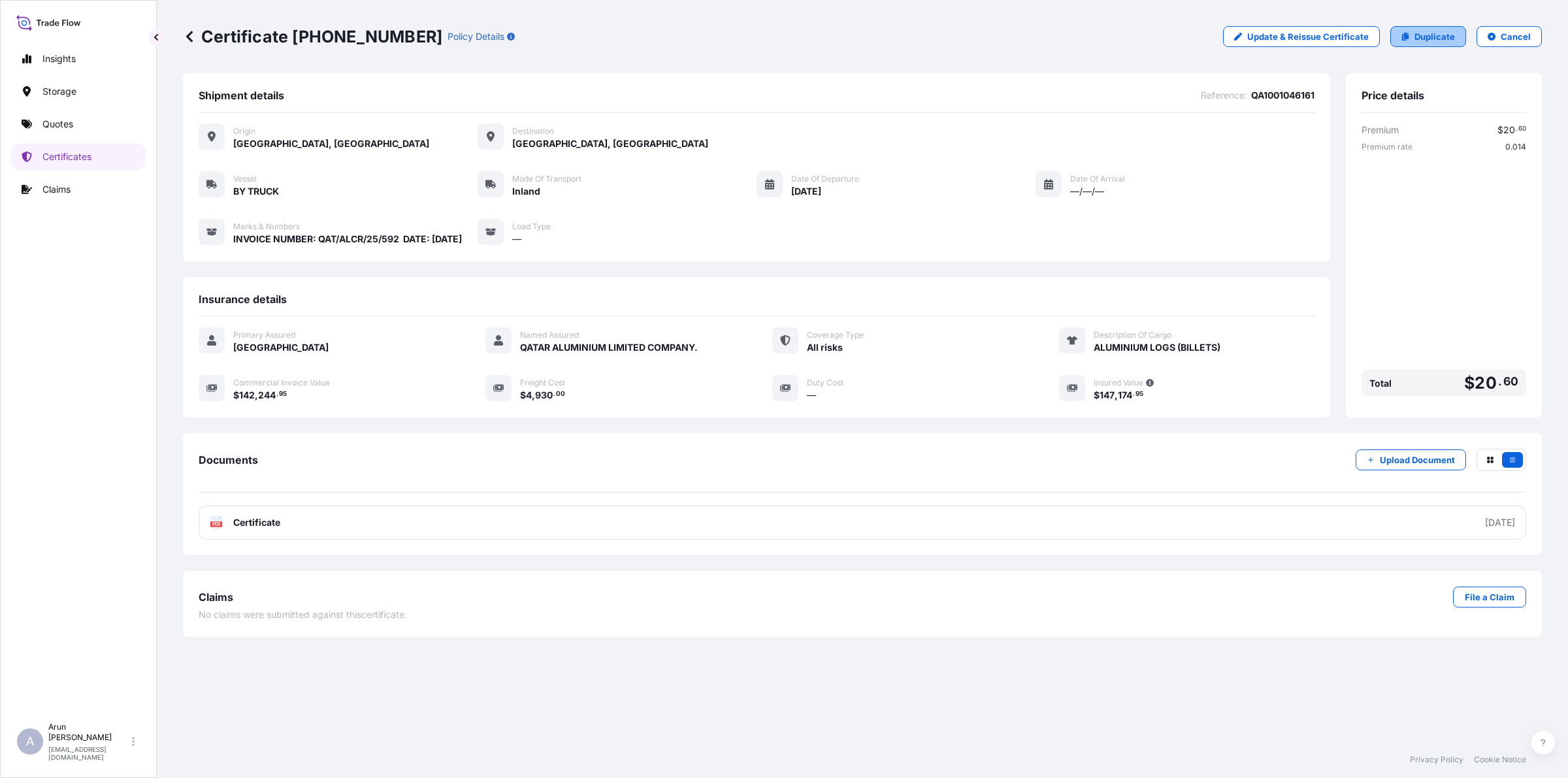
click at [1437, 40] on p "Duplicate" at bounding box center [1434, 36] width 40 height 13
select select "Inland"
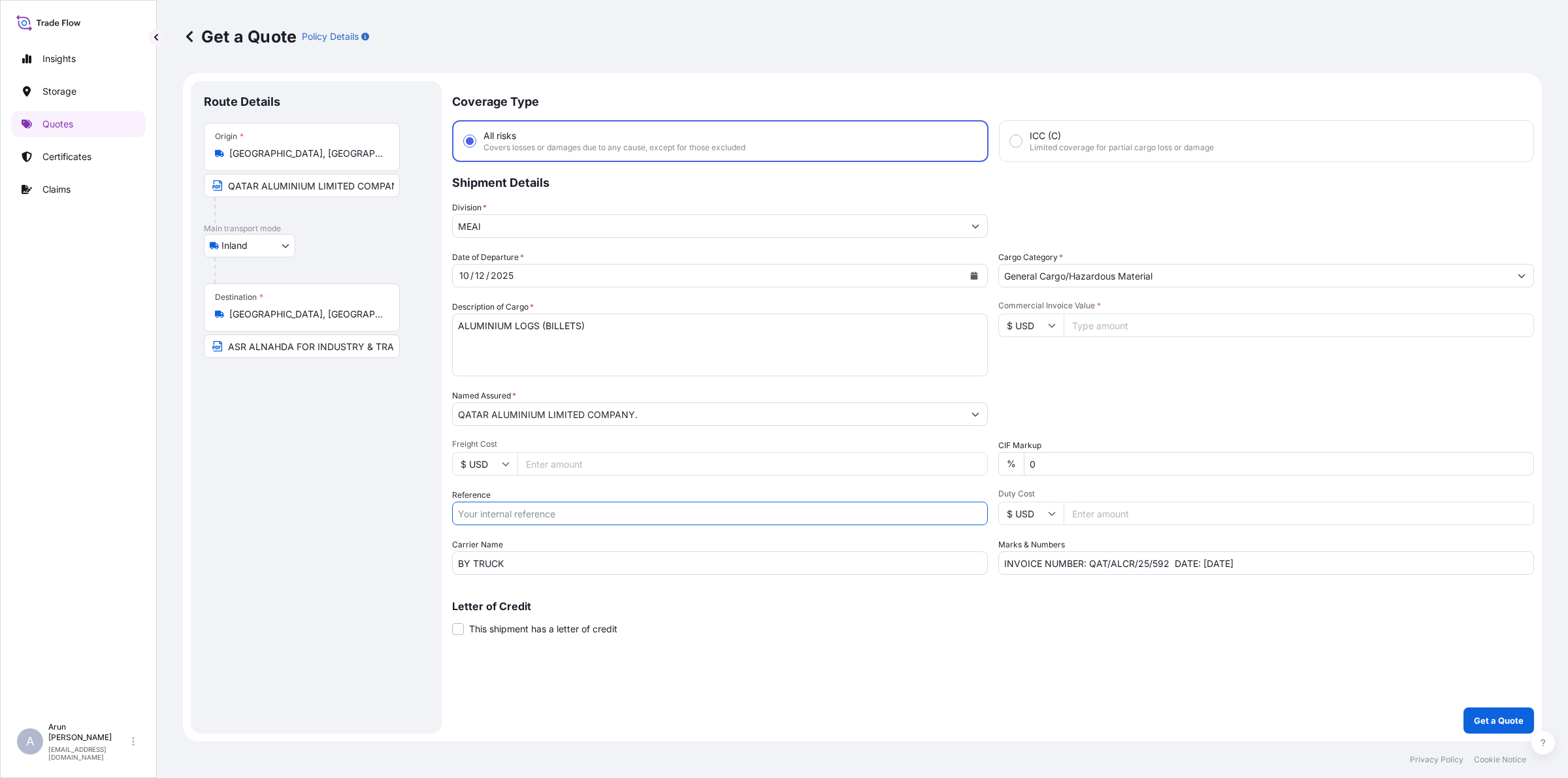
click at [524, 517] on input "Reference" at bounding box center [720, 513] width 536 height 24
type input "QA1001046162"
click at [593, 464] on input "Freight Cost" at bounding box center [753, 463] width 470 height 24
type input "9870"
click at [1129, 316] on input "Commercial Invoice Value *" at bounding box center [1298, 325] width 470 height 24
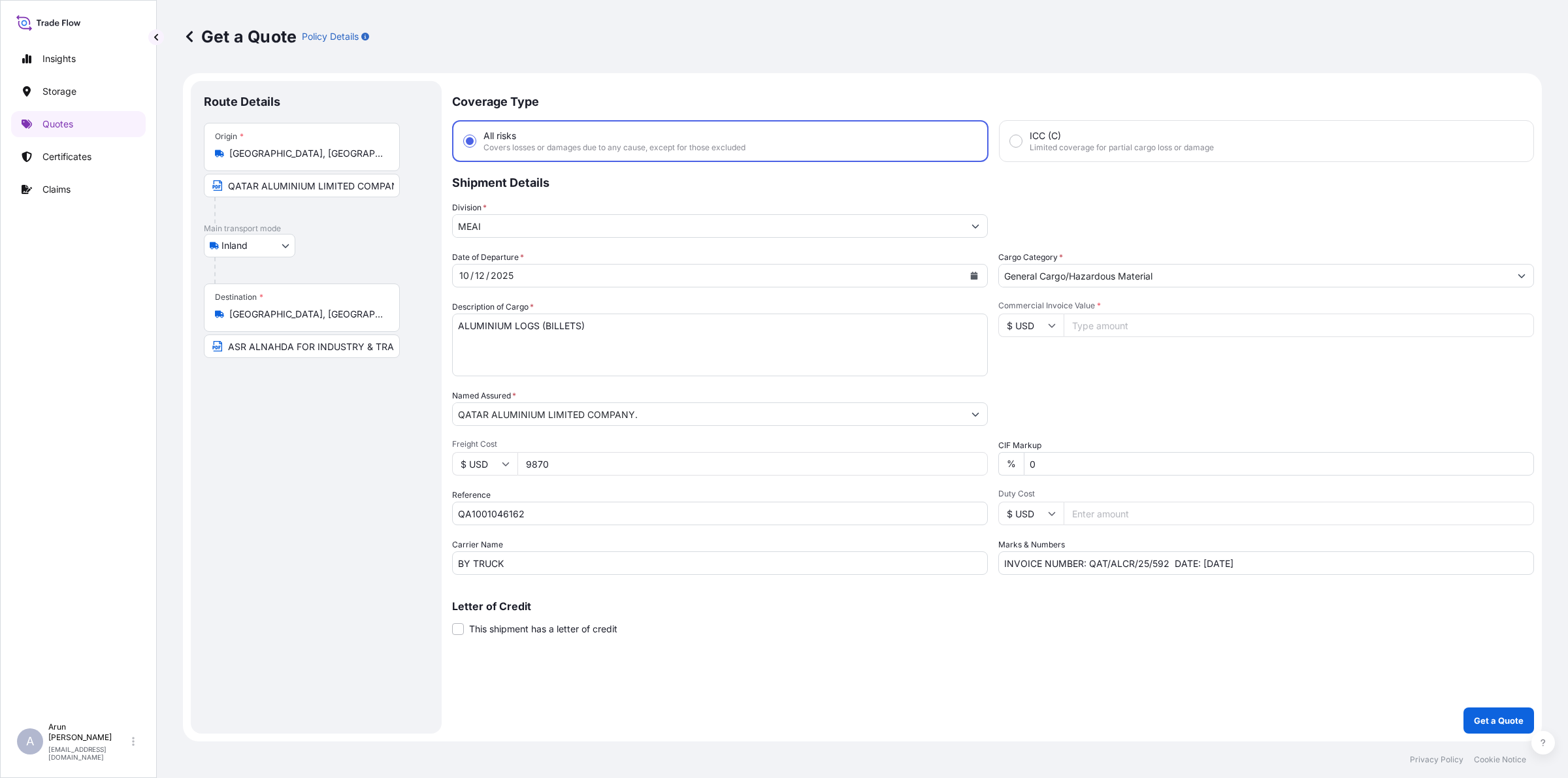
click at [1124, 326] on input "Commercial Invoice Value *" at bounding box center [1298, 325] width 470 height 24
type input "284598.91"
click at [1163, 561] on input "INVOICE NUMBER: QAT/ALCR/25/592 DATE: [DATE]" at bounding box center [1266, 563] width 536 height 24
type input "INVOICE NUMBER: QAT/ALCR/25/591 DATE: [DATE]"
click at [367, 344] on input "ASR ALNAHDA FOR INDUSTRY & TRADE CO., [GEOGRAPHIC_DATA], [GEOGRAPHIC_DATA]" at bounding box center [302, 346] width 196 height 24
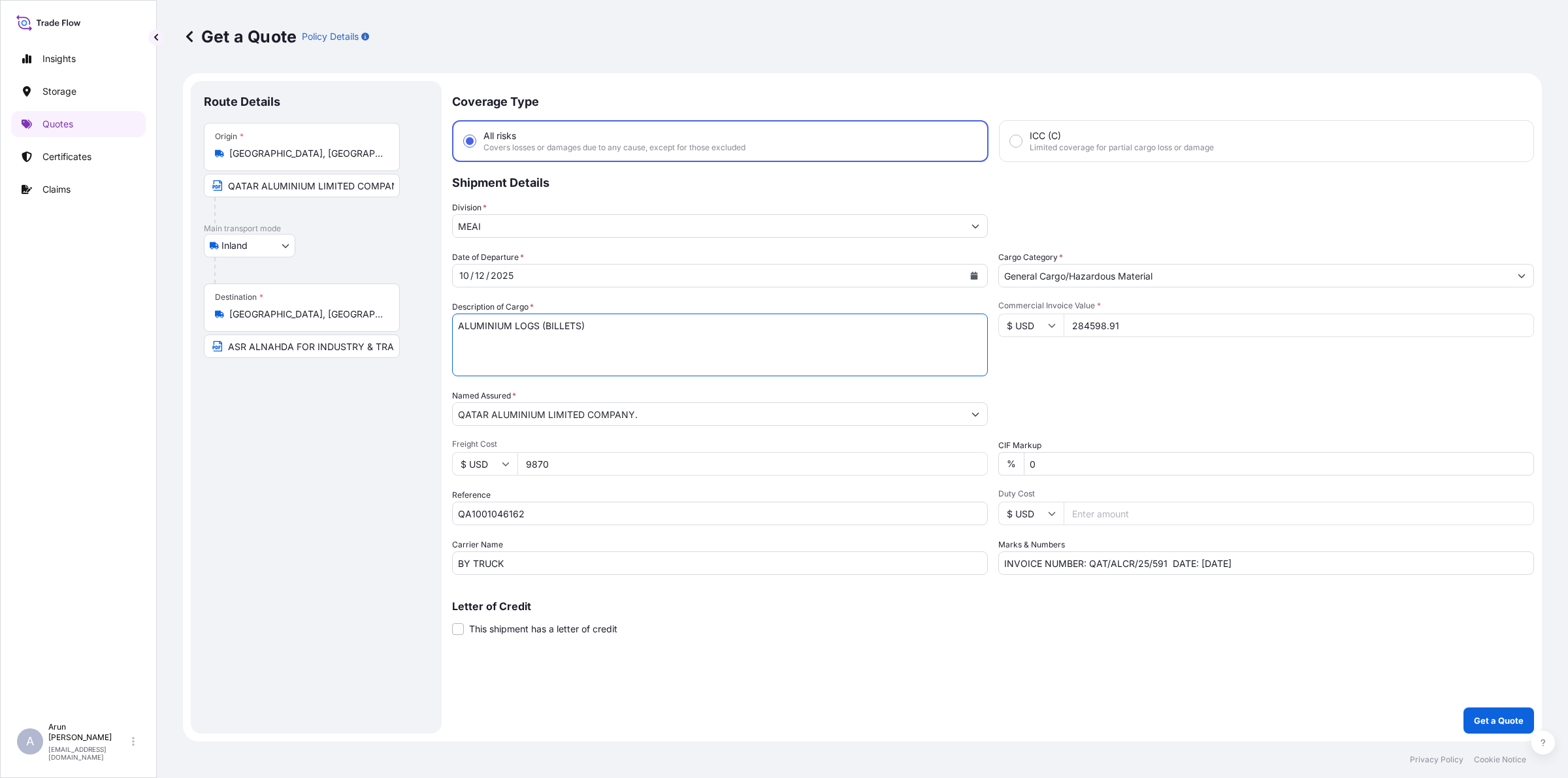
click at [814, 350] on textarea "ALUMINIUM LOGS (BILLETS)" at bounding box center [720, 344] width 536 height 63
click at [1484, 725] on p "Get a Quote" at bounding box center [1499, 720] width 49 height 13
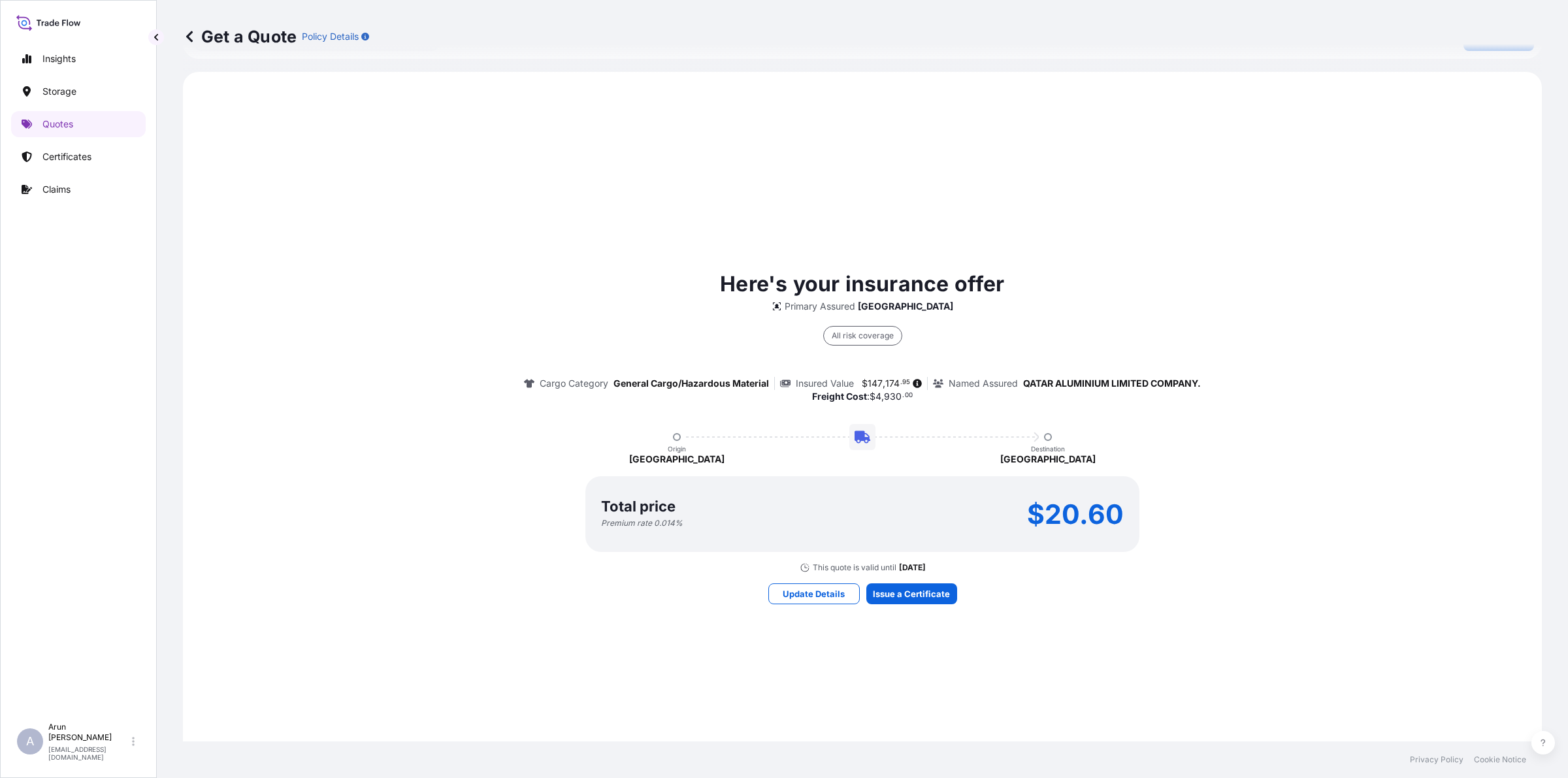
scroll to position [762, 0]
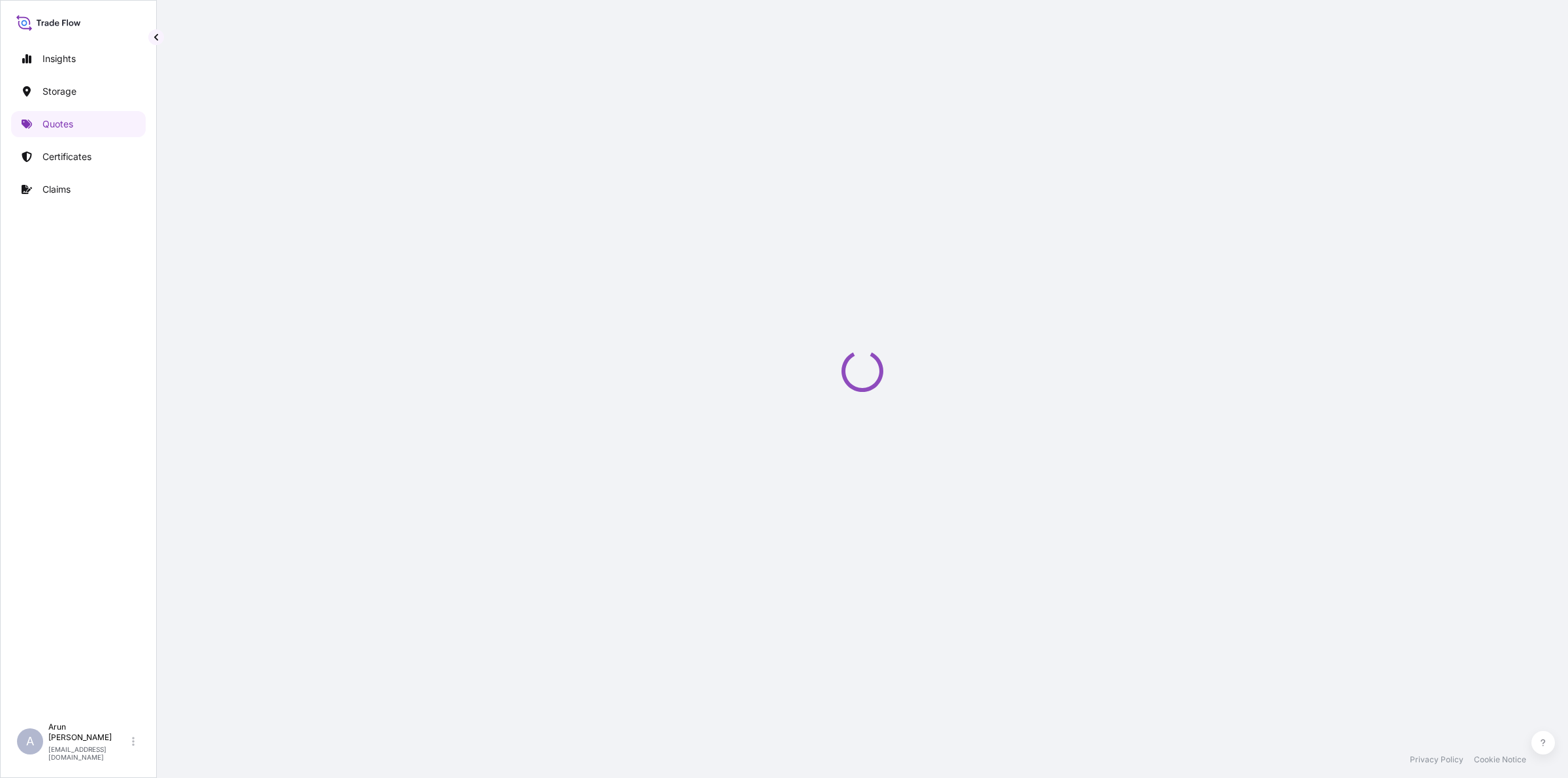
select select "Inland"
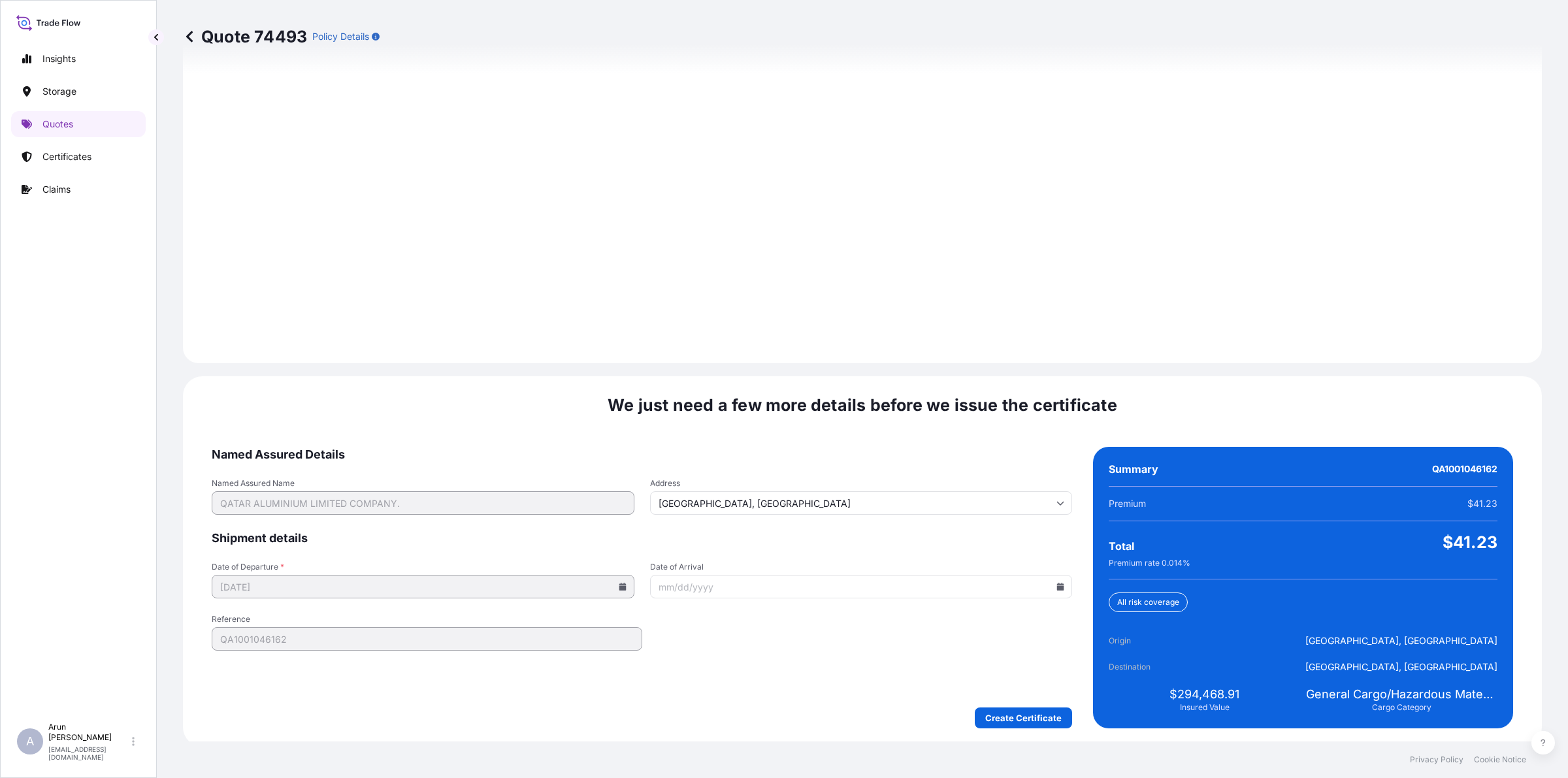
scroll to position [1695, 0]
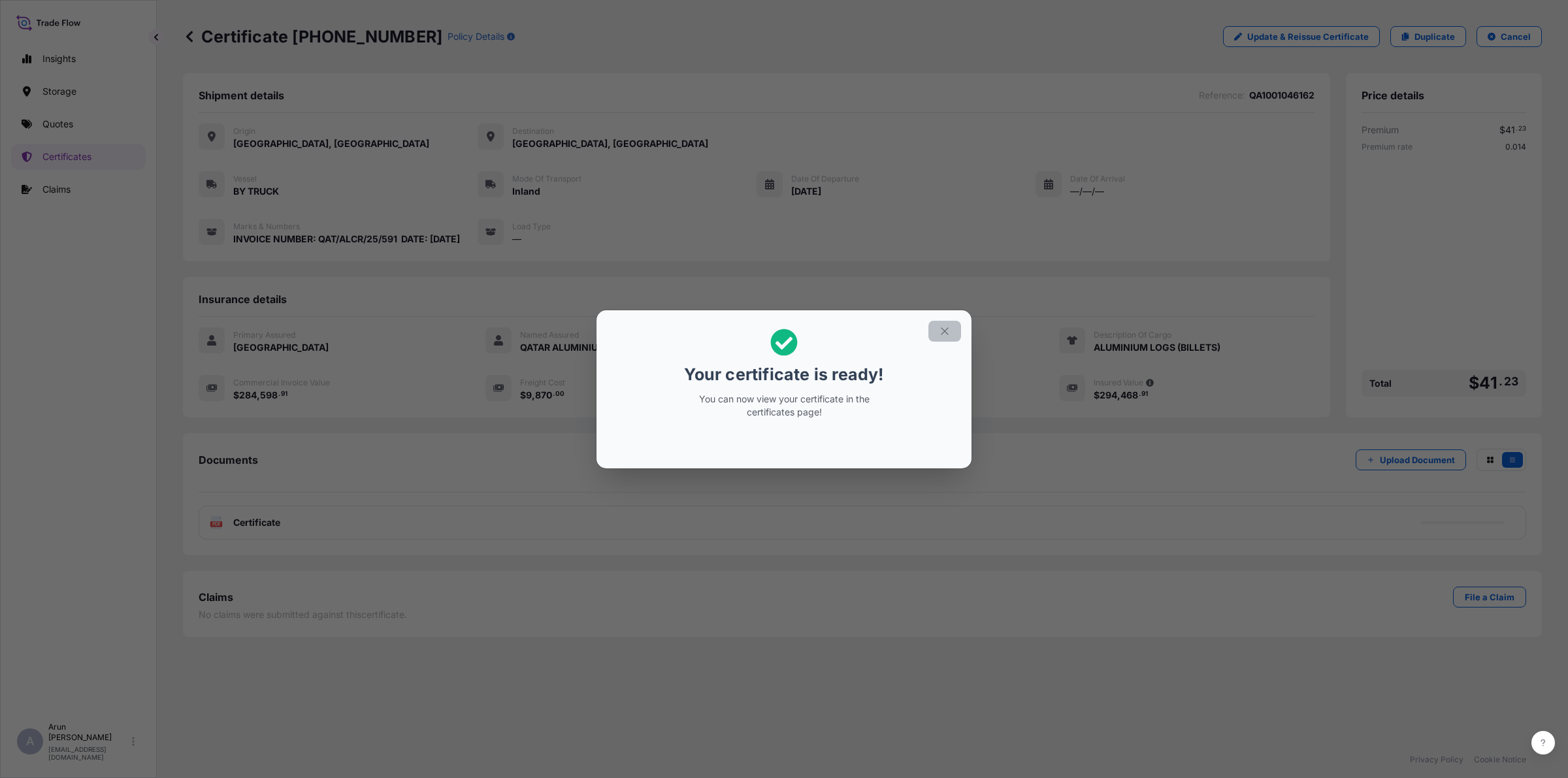
click at [951, 330] on button "button" at bounding box center [945, 330] width 33 height 21
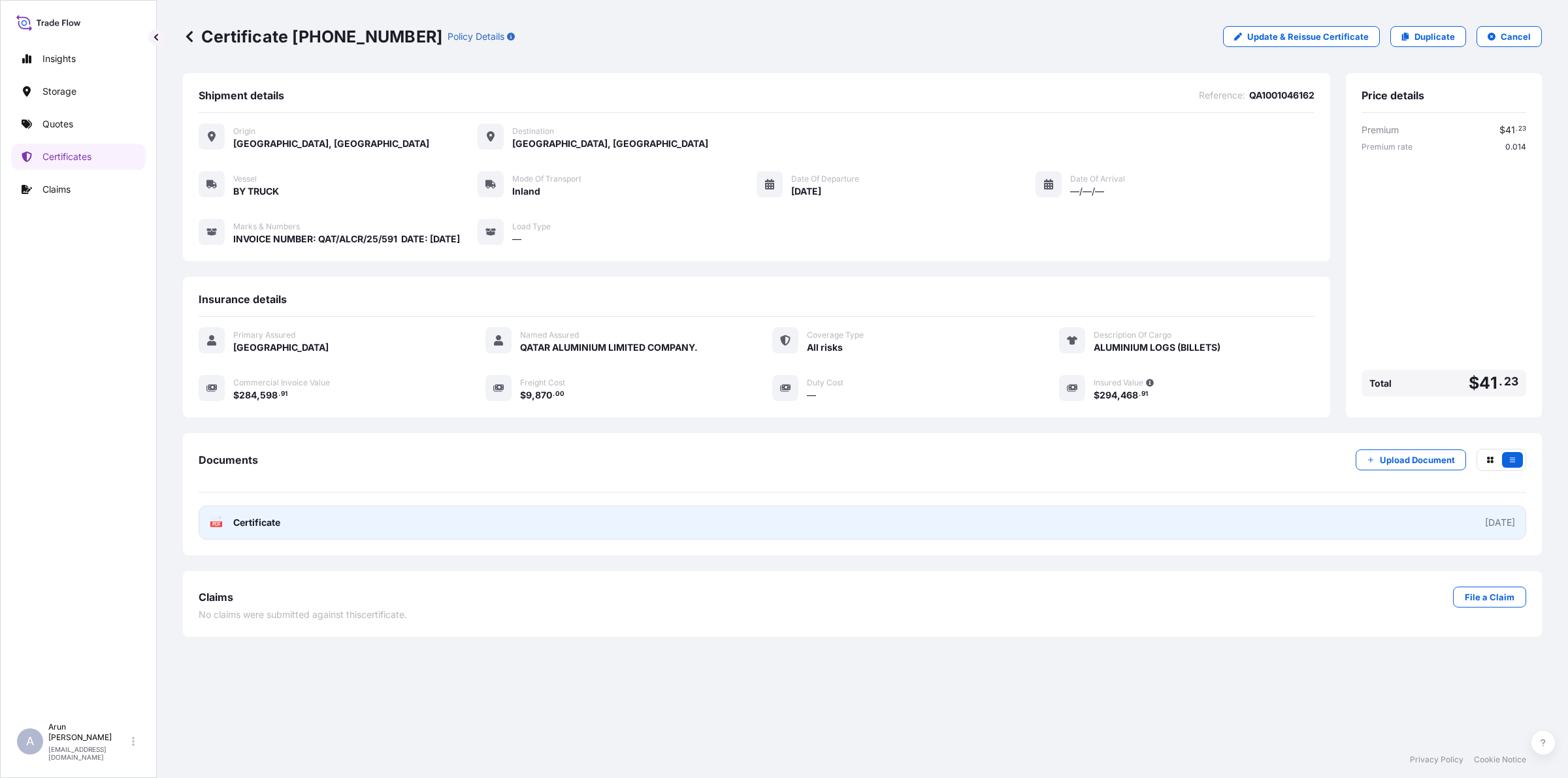
click at [218, 539] on link "PDF Certificate [DATE]" at bounding box center [862, 522] width 1327 height 34
